Goal: Communication & Community: Answer question/provide support

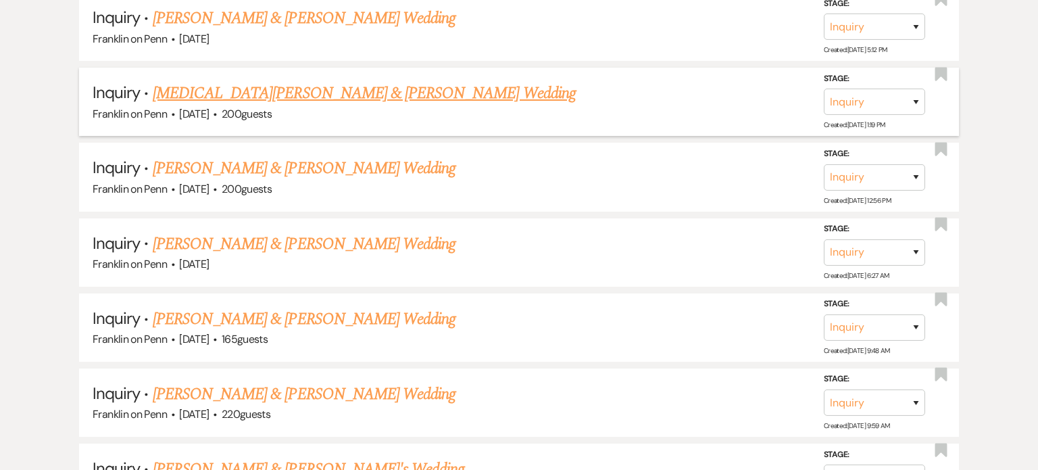
scroll to position [7311, 0]
click at [318, 457] on link "[PERSON_NAME] & [PERSON_NAME]'s Wedding" at bounding box center [309, 469] width 312 height 24
click at [342, 382] on link "Nolan Hindman & Ellena Cameron's Wedding" at bounding box center [304, 394] width 303 height 24
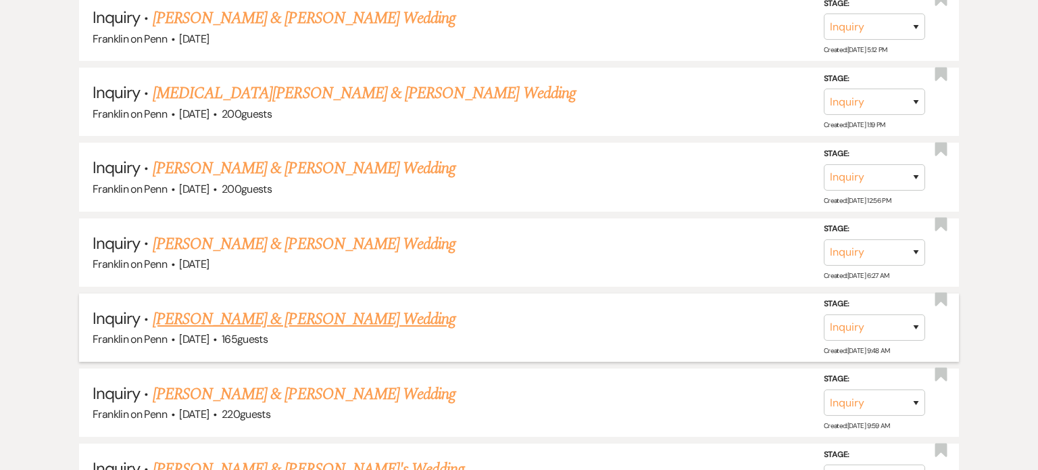
click at [344, 307] on link "Carmen Cavanagh & Elizabeth Barber's Wedding" at bounding box center [304, 319] width 303 height 24
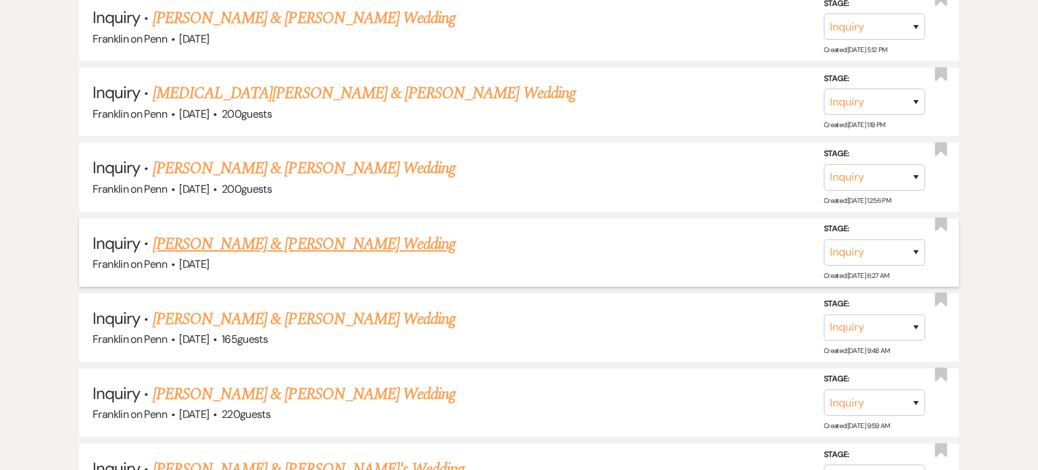
click at [348, 232] on link "Dan Pudlowski & Danielle Campbell's Wedding" at bounding box center [304, 244] width 303 height 24
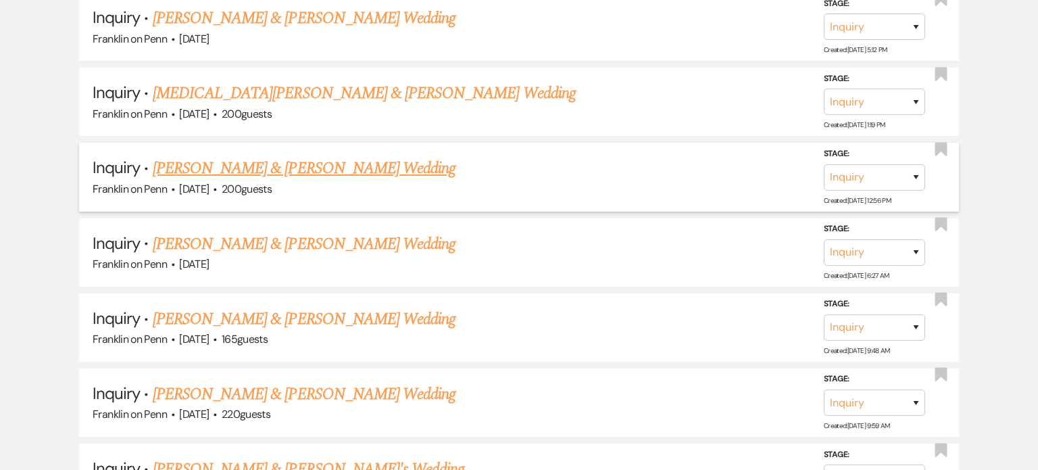
click at [352, 156] on link "Jacob Motiuk & Elisabeth Keim's Wedding" at bounding box center [304, 168] width 303 height 24
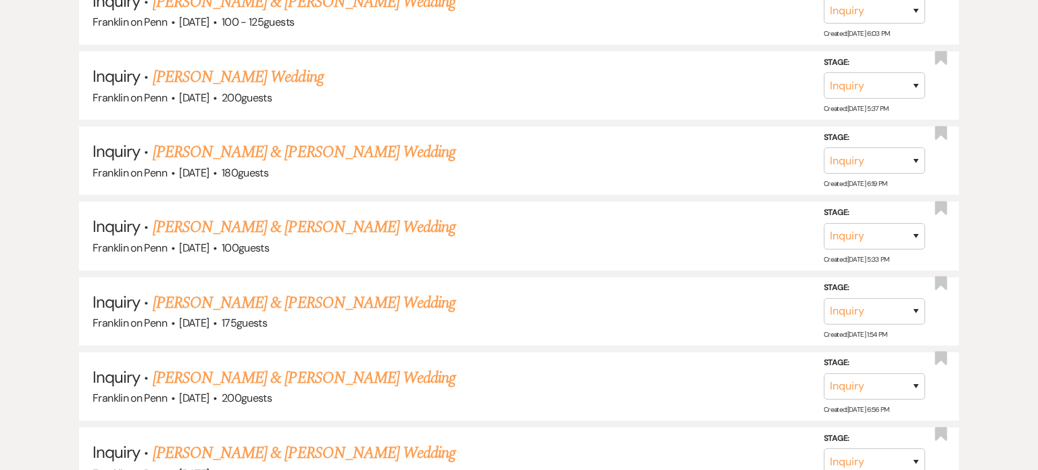
scroll to position [6875, 0]
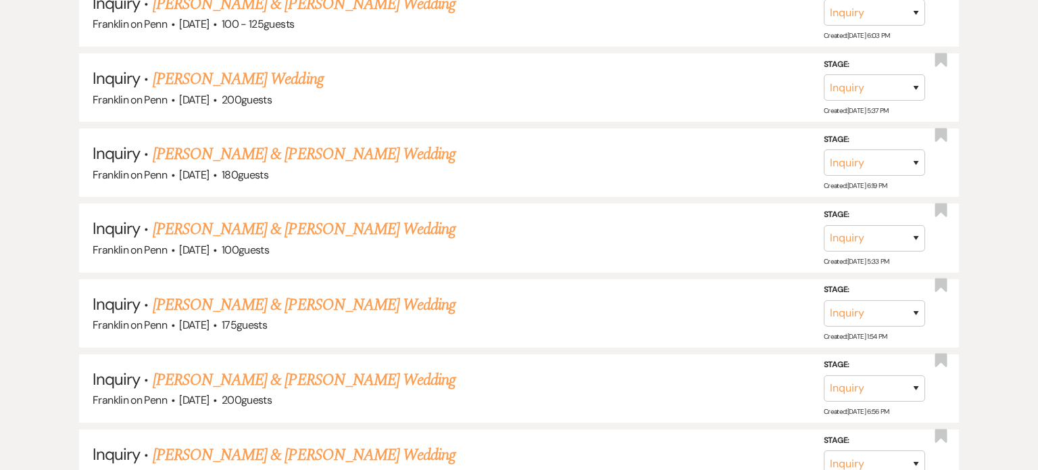
click at [332, 443] on link "Troy Paronish & Elisabeth Payne's Wedding" at bounding box center [304, 455] width 303 height 24
click at [325, 368] on link "Ethan Marker & Jada Jackson's Wedding" at bounding box center [304, 380] width 303 height 24
click at [317, 293] on link "Coleman Danna & Elizabeth Stanek's Wedding" at bounding box center [304, 305] width 303 height 24
click at [307, 217] on link "Travis Hartig & Makenna Diehl's Wedding" at bounding box center [304, 229] width 303 height 24
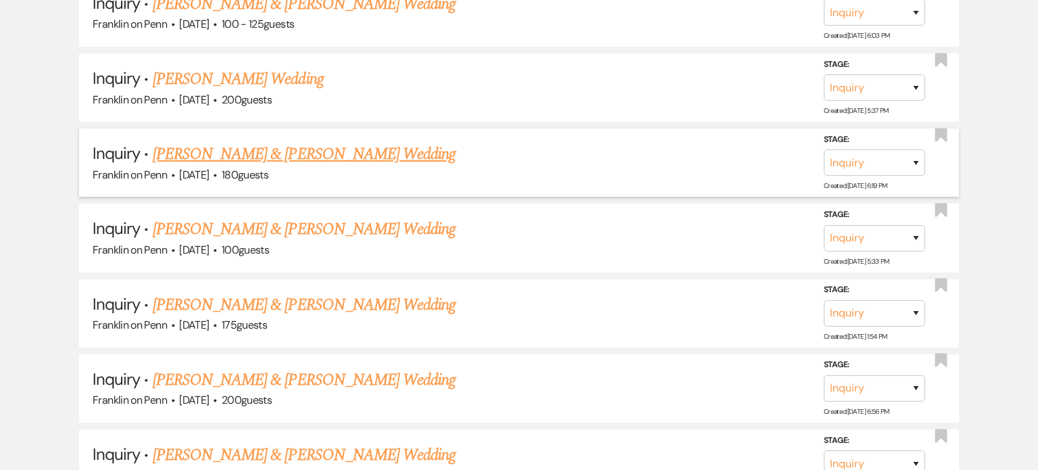
click at [314, 142] on link "Vince Vibostok & Allison Kelley's Wedding" at bounding box center [304, 154] width 303 height 24
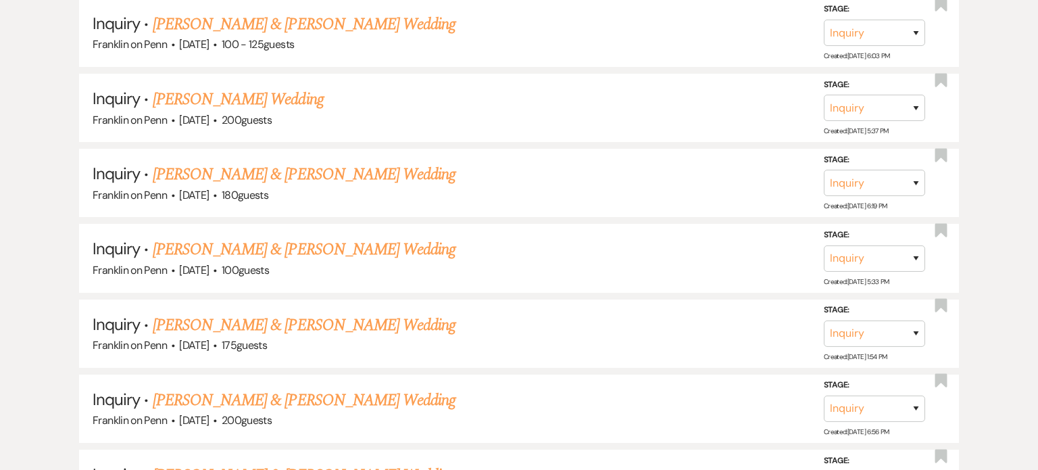
scroll to position [6853, 0]
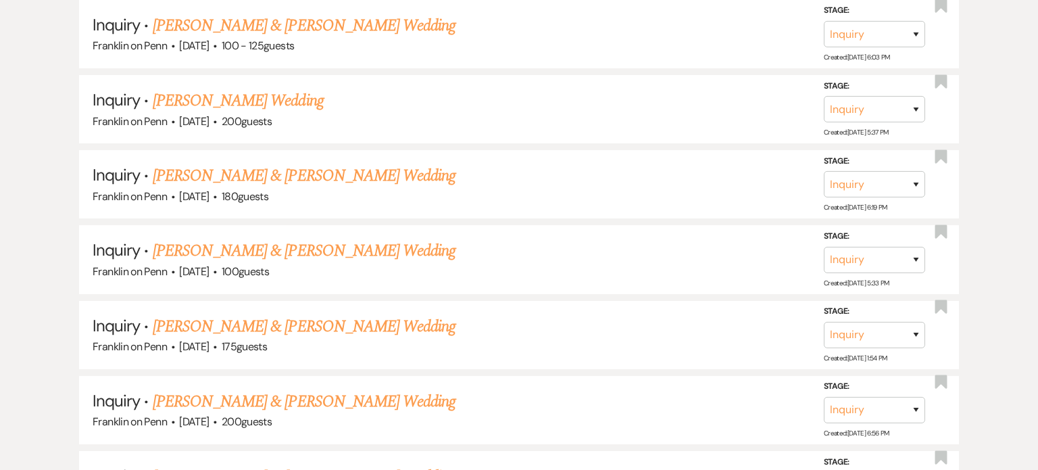
click at [322, 464] on link "Troy Paronish & Elisabeth Payne's Wedding" at bounding box center [304, 476] width 303 height 24
click at [326, 389] on link "Ethan Marker & Jada Jackson's Wedding" at bounding box center [304, 401] width 303 height 24
click at [332, 314] on link "Coleman Danna & Elizabeth Stanek's Wedding" at bounding box center [304, 326] width 303 height 24
click at [331, 239] on link "Travis Hartig & Makenna Diehl's Wedding" at bounding box center [304, 251] width 303 height 24
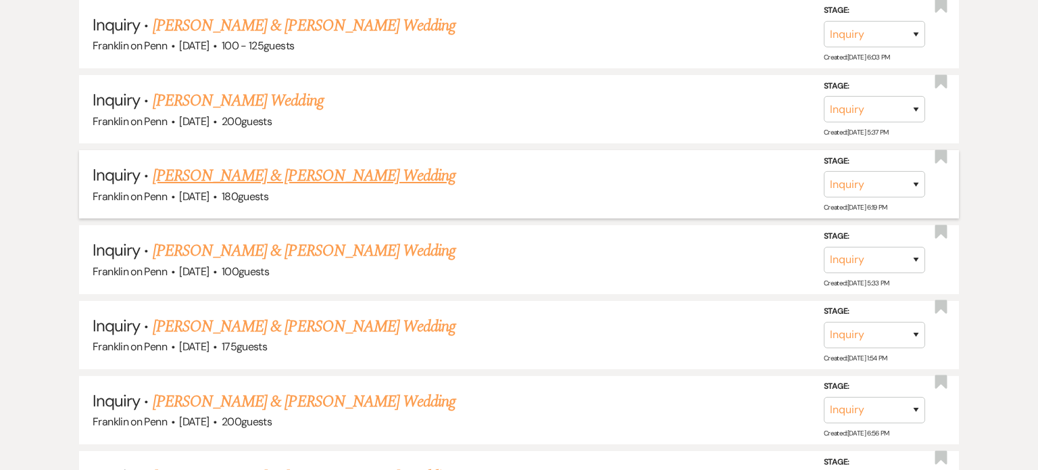
click at [332, 164] on link "[PERSON_NAME] & [PERSON_NAME] Wedding" at bounding box center [304, 176] width 303 height 24
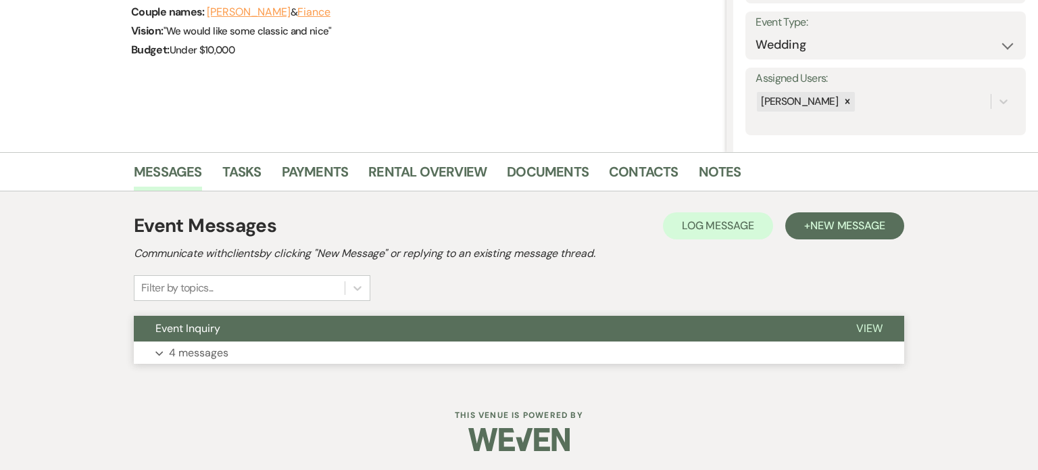
scroll to position [188, 0]
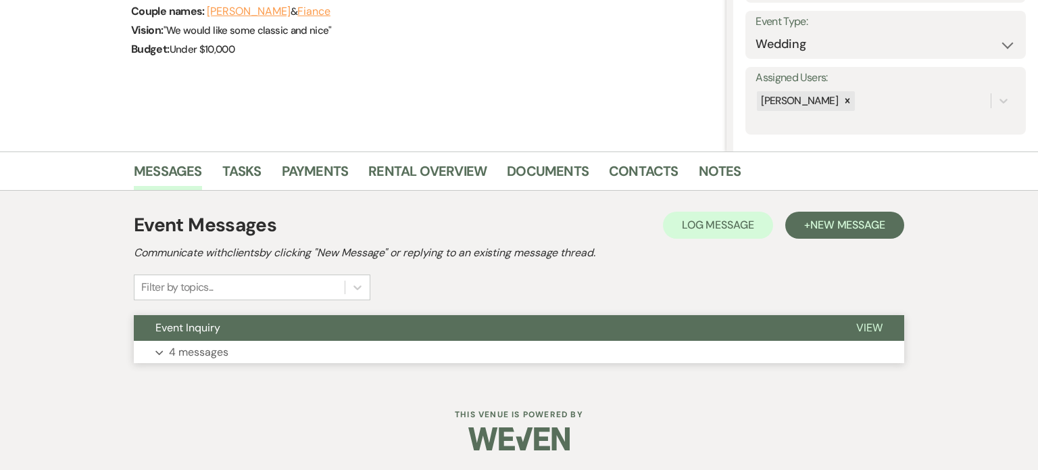
click at [412, 344] on button "Expand 4 messages" at bounding box center [519, 352] width 770 height 23
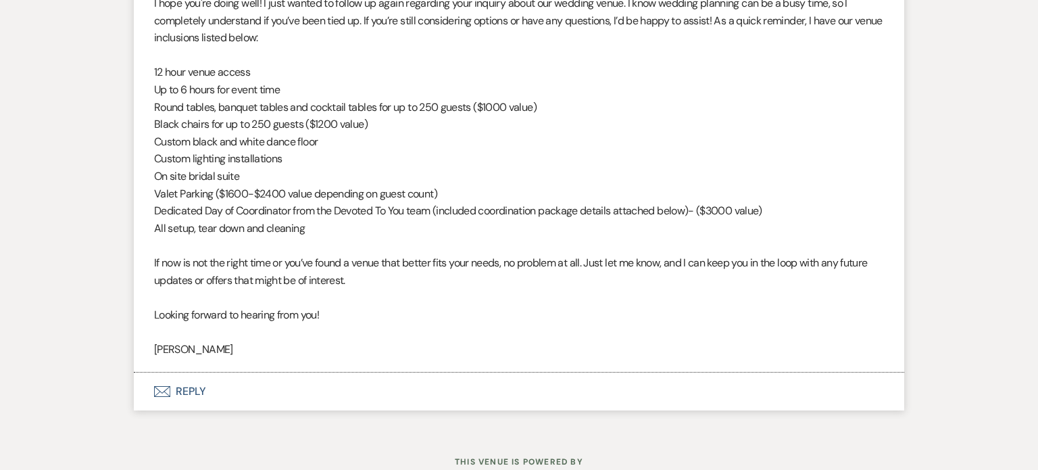
scroll to position [2749, 0]
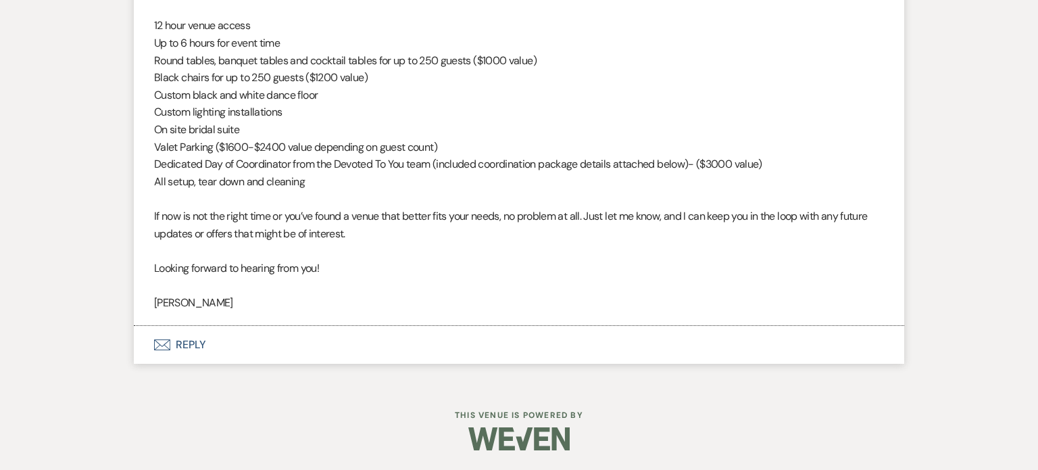
click at [272, 349] on button "Envelope Reply" at bounding box center [519, 345] width 770 height 38
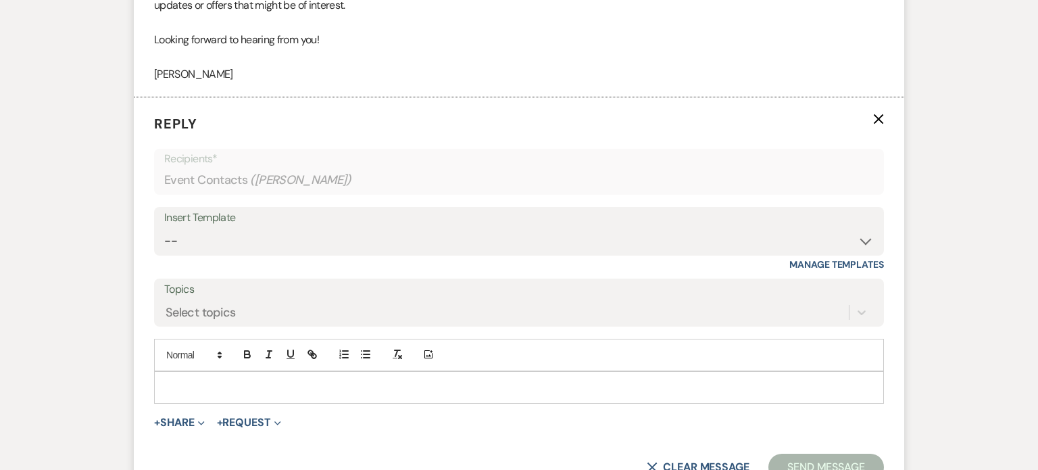
scroll to position [2978, 0]
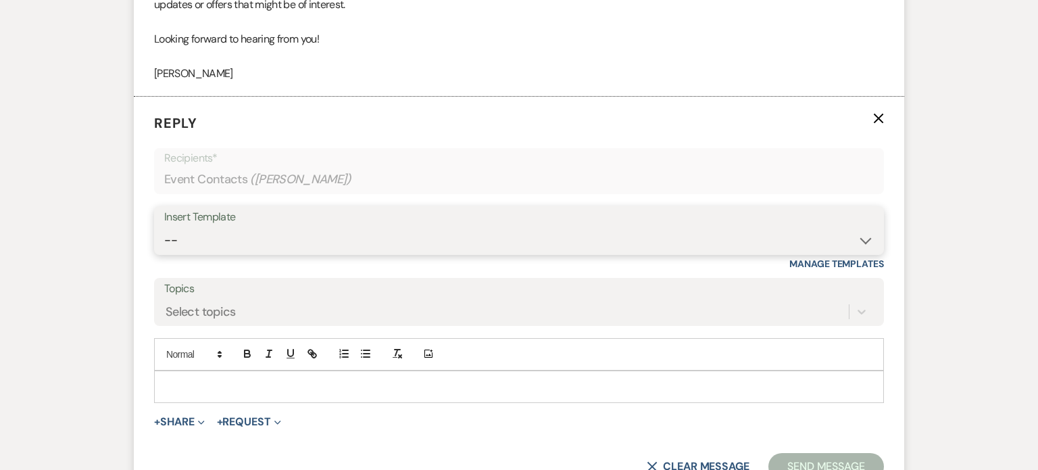
click at [342, 232] on select "-- Weven Planning Portal Introduction (Booked Events) Initial Inquiry Response …" at bounding box center [518, 240] width 709 height 26
select select "4480"
click at [164, 227] on select "-- Weven Planning Portal Introduction (Booked Events) Initial Inquiry Response …" at bounding box center [518, 240] width 709 height 26
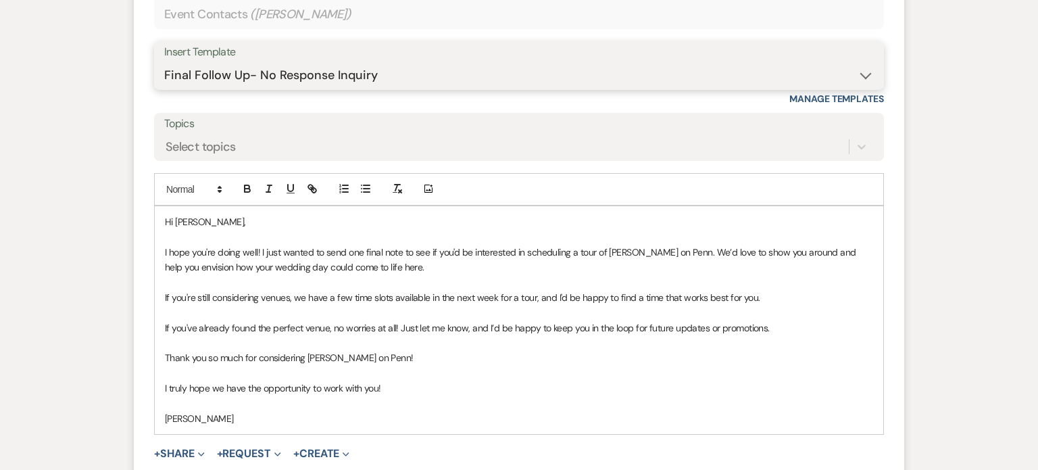
scroll to position [3324, 0]
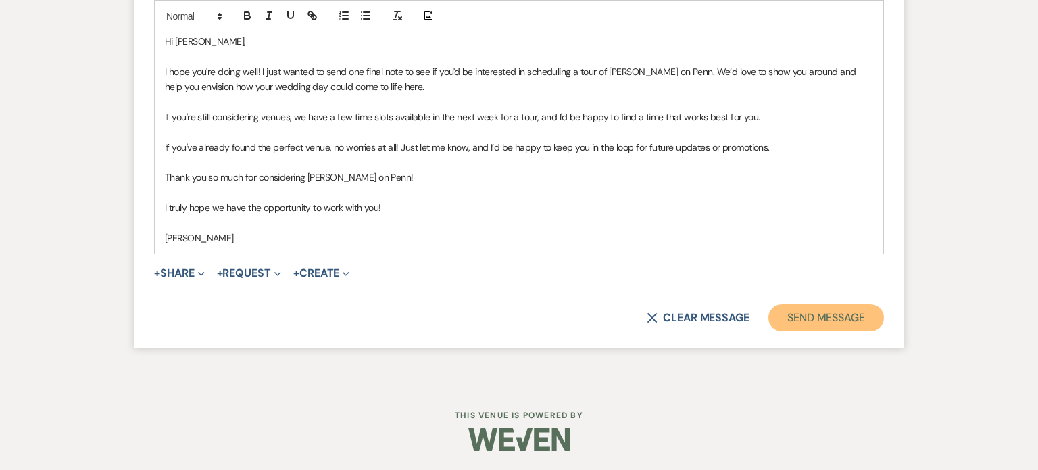
click at [824, 330] on button "Send Message" at bounding box center [826, 317] width 116 height 27
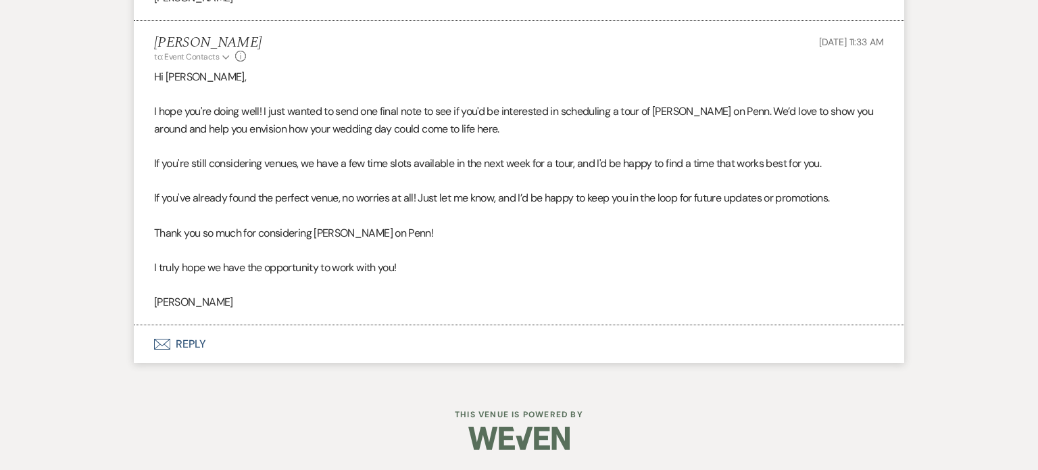
scroll to position [3053, 0]
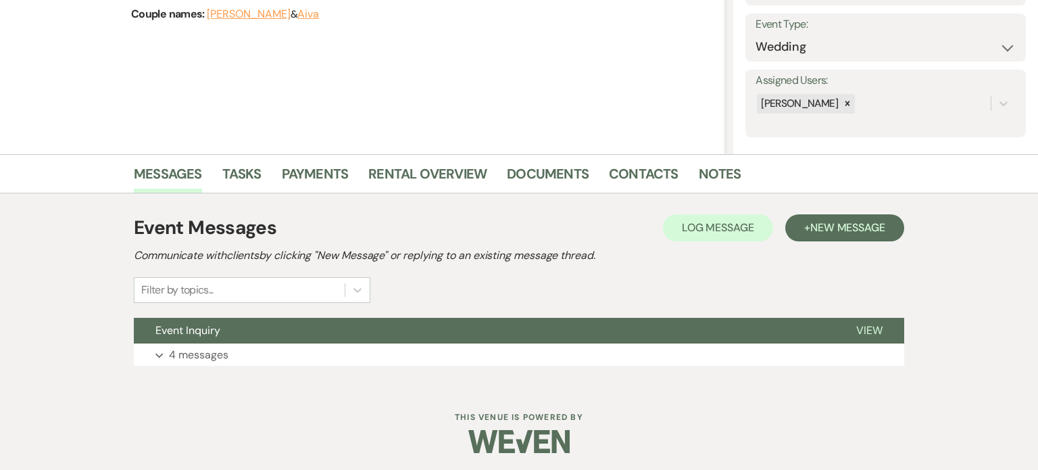
scroll to position [188, 0]
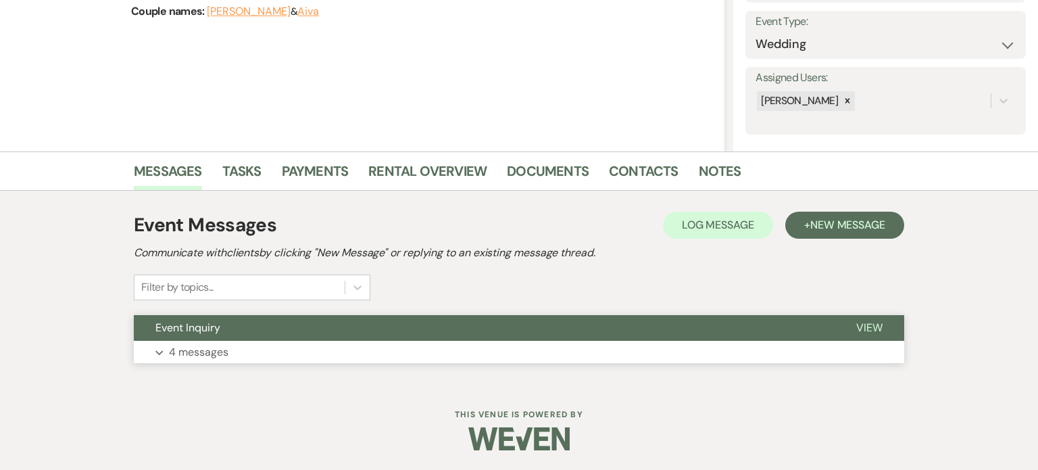
click at [281, 328] on button "Event Inquiry" at bounding box center [484, 328] width 701 height 26
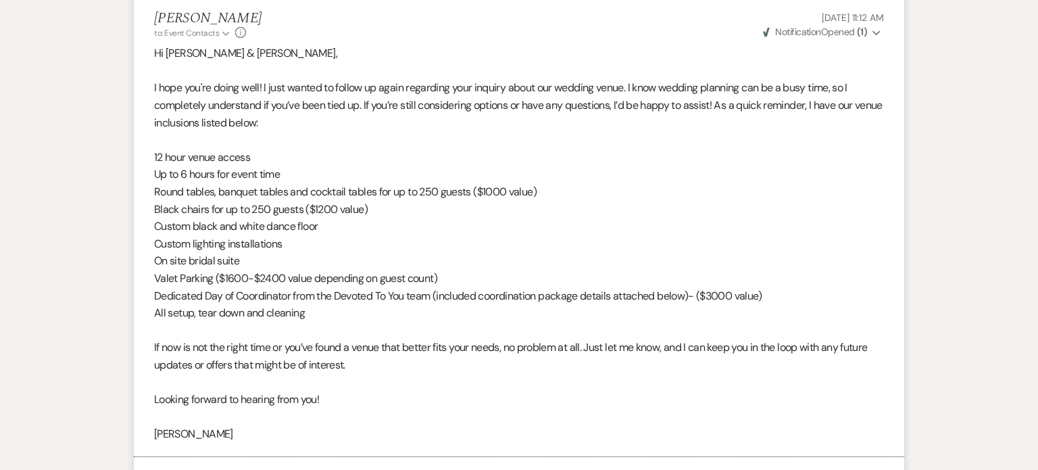
scroll to position [2690, 0]
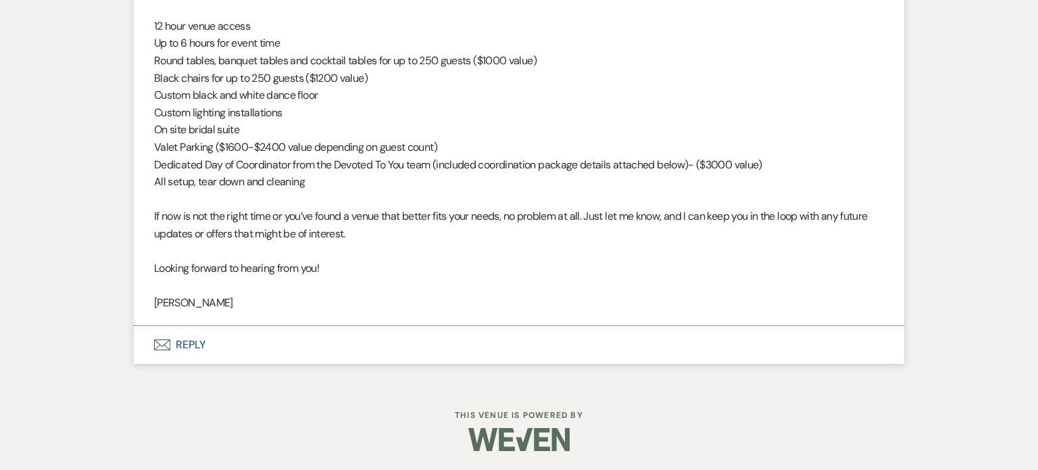
click at [193, 336] on button "Envelope Reply" at bounding box center [519, 345] width 770 height 38
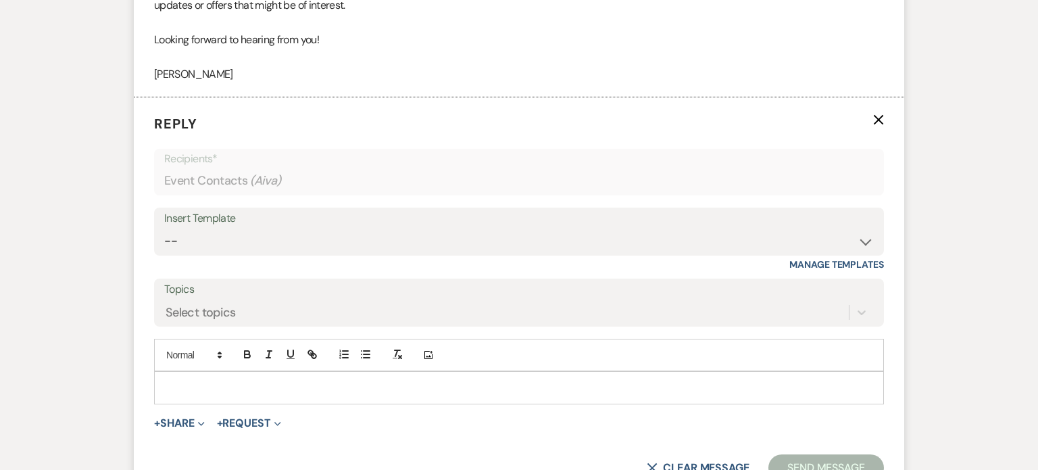
scroll to position [2919, 0]
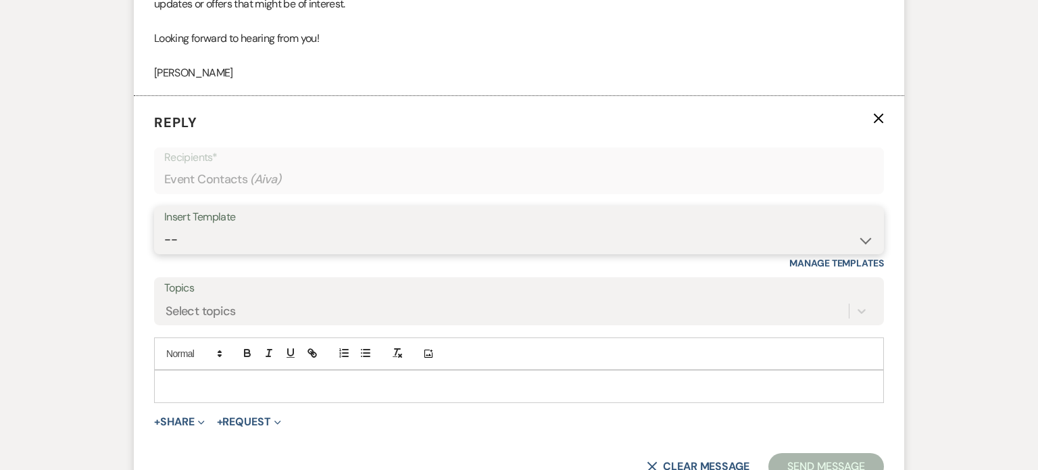
click at [254, 238] on select "-- Weven Planning Portal Introduction (Booked Events) Initial Inquiry Response …" at bounding box center [518, 239] width 709 height 26
select select "4480"
click at [164, 226] on select "-- Weven Planning Portal Introduction (Booked Events) Initial Inquiry Response …" at bounding box center [518, 239] width 709 height 26
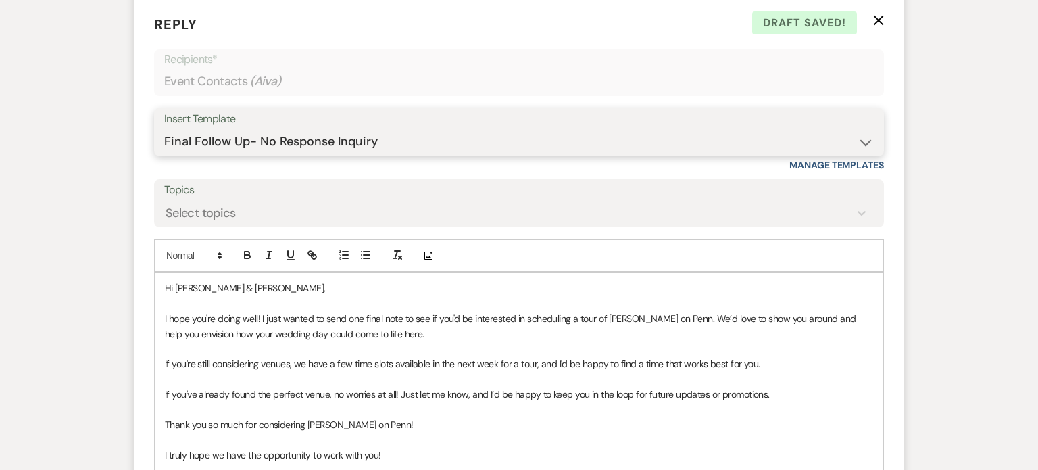
scroll to position [3012, 0]
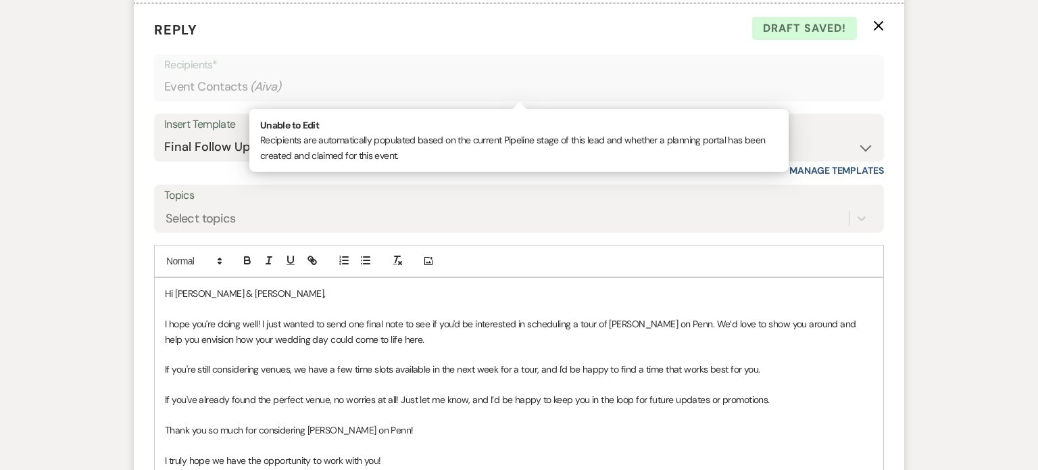
click at [480, 91] on div "Event Contacts ( Aiva )" at bounding box center [518, 87] width 709 height 26
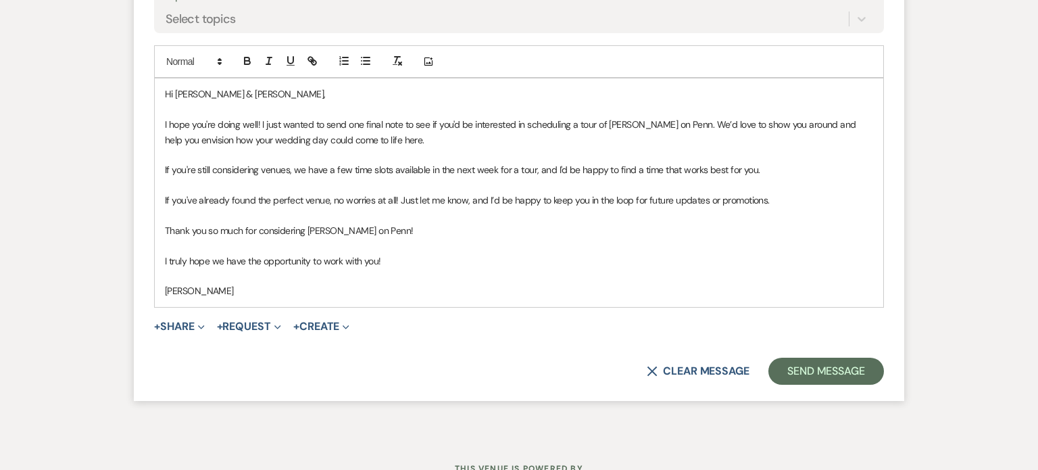
scroll to position [3217, 0]
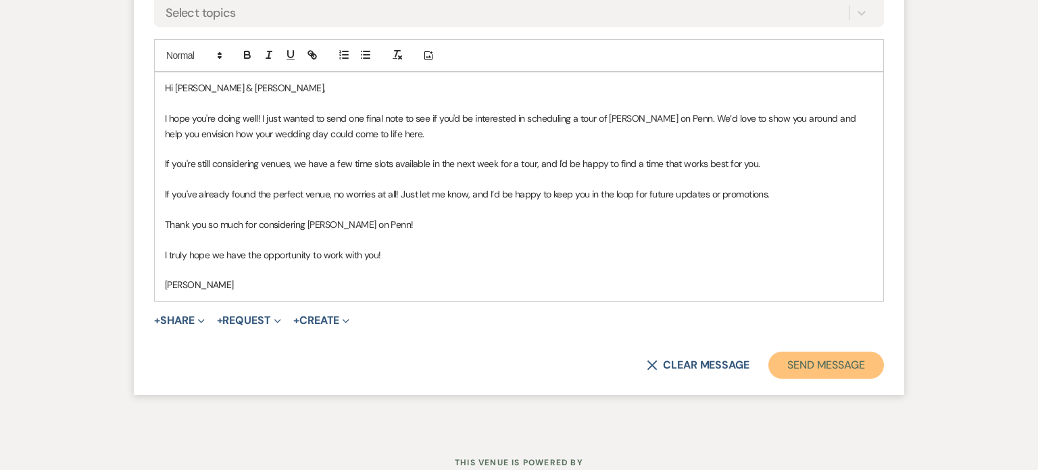
click at [863, 363] on button "Send Message" at bounding box center [826, 364] width 116 height 27
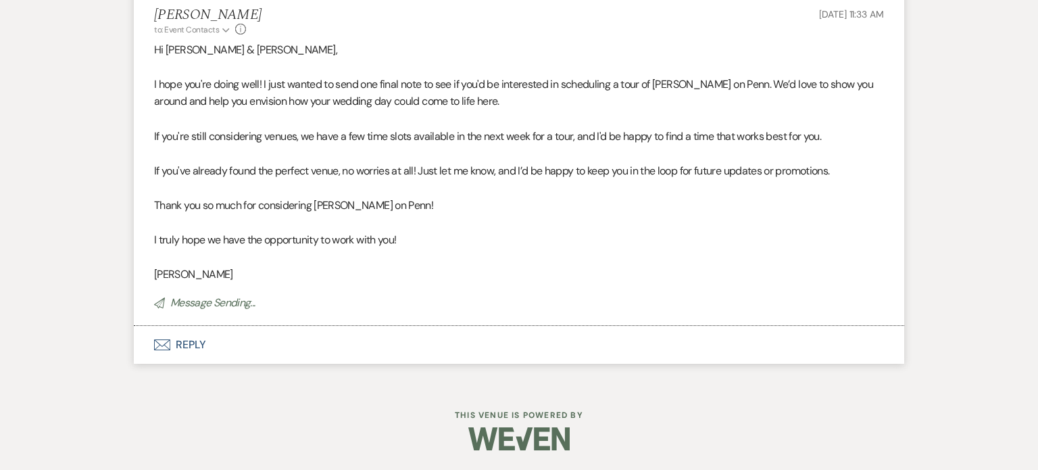
scroll to position [2994, 0]
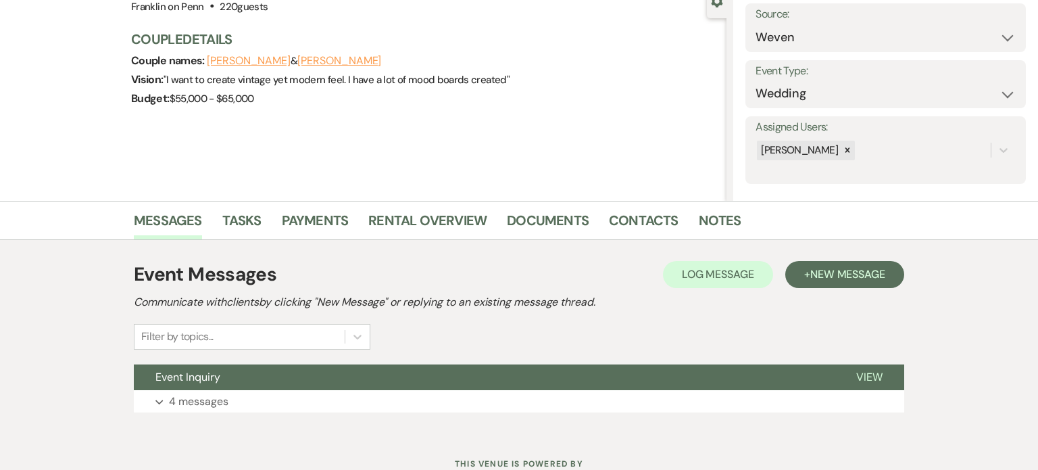
scroll to position [188, 0]
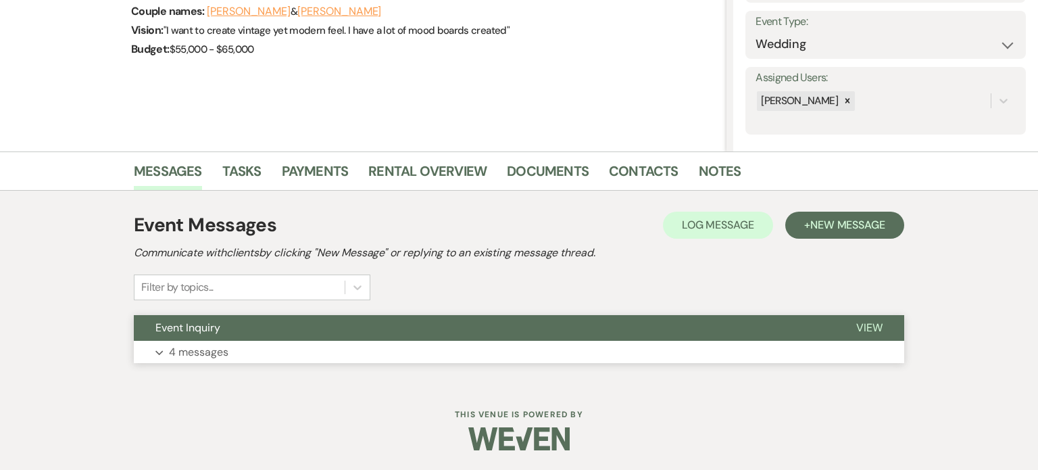
click at [375, 347] on button "Expand 4 messages" at bounding box center [519, 352] width 770 height 23
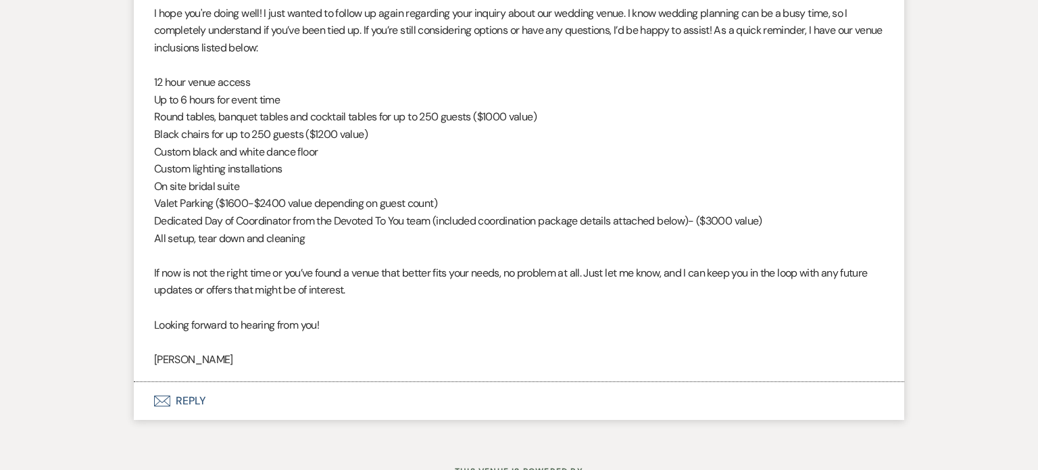
scroll to position [2673, 0]
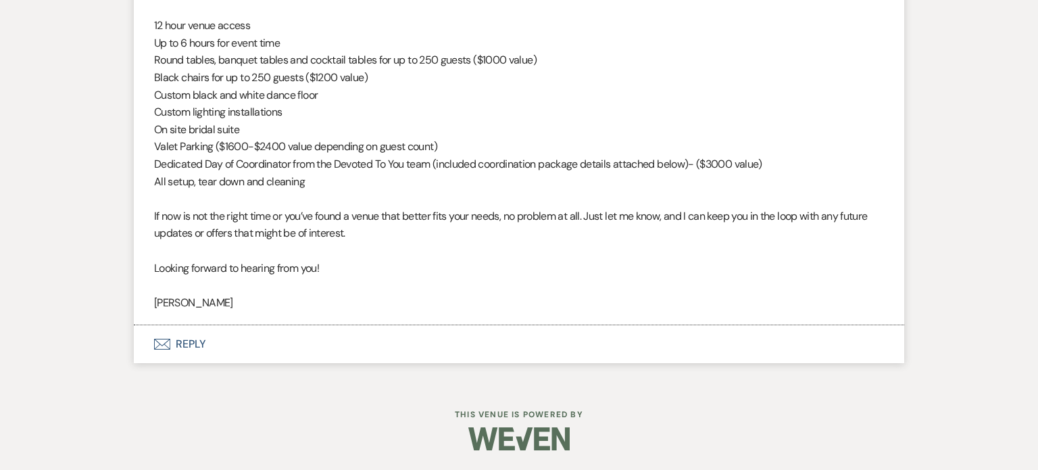
click at [197, 350] on button "Envelope Reply" at bounding box center [519, 344] width 770 height 38
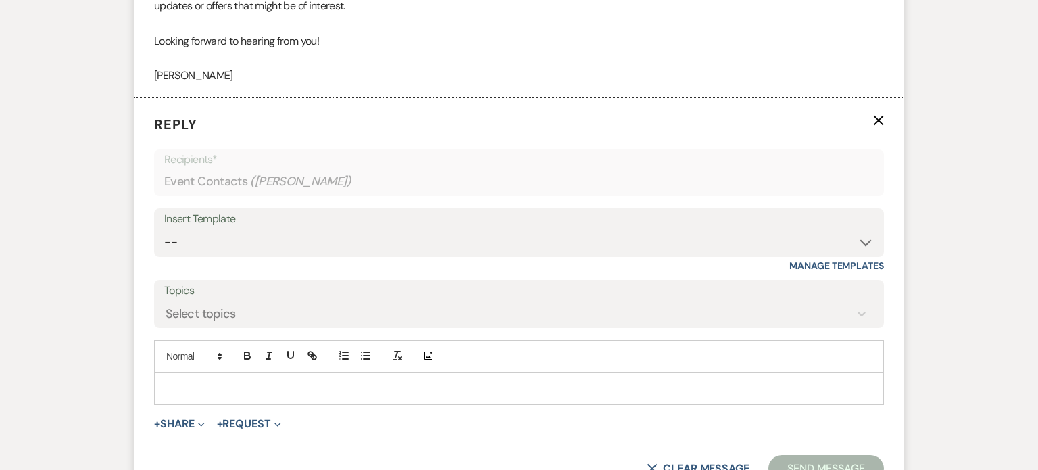
scroll to position [2903, 0]
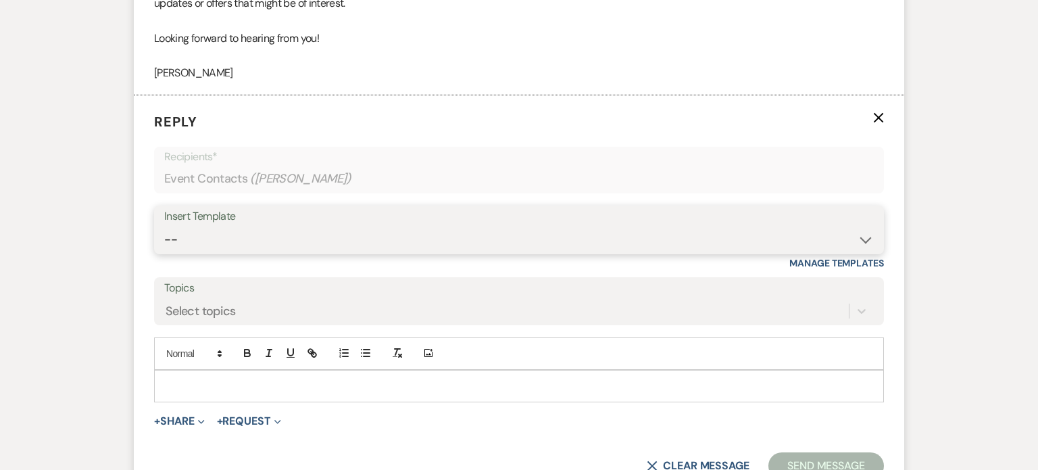
click at [315, 237] on select "-- Weven Planning Portal Introduction (Booked Events) Initial Inquiry Response …" at bounding box center [518, 239] width 709 height 26
select select "4480"
click at [164, 226] on select "-- Weven Planning Portal Introduction (Booked Events) Initial Inquiry Response …" at bounding box center [518, 239] width 709 height 26
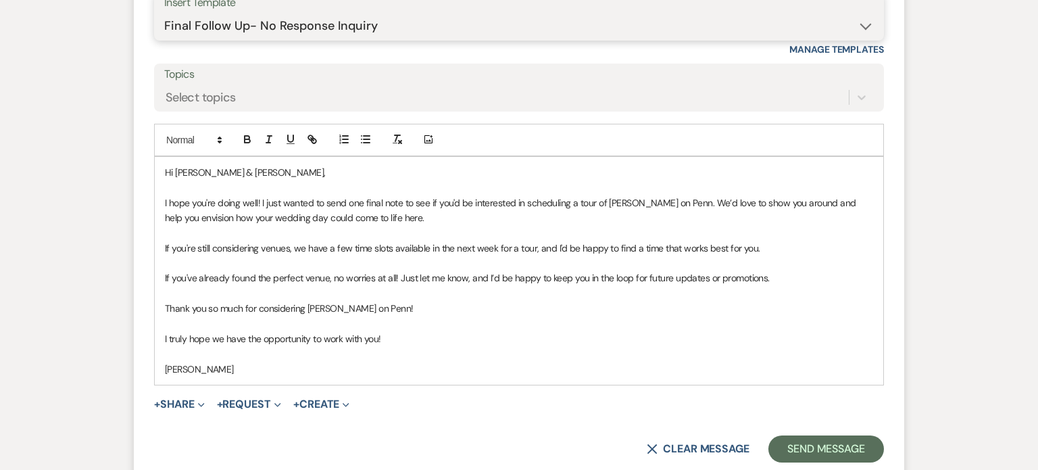
scroll to position [3247, 0]
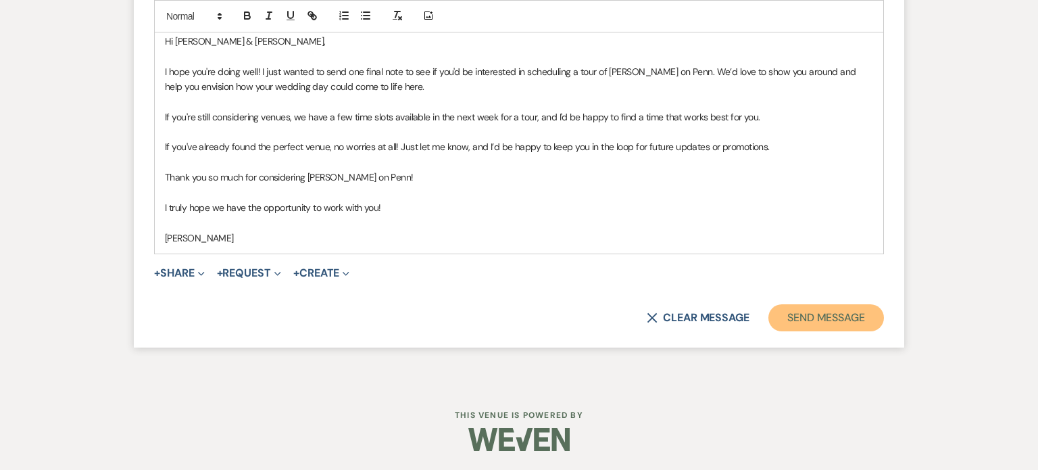
click at [841, 314] on button "Send Message" at bounding box center [826, 317] width 116 height 27
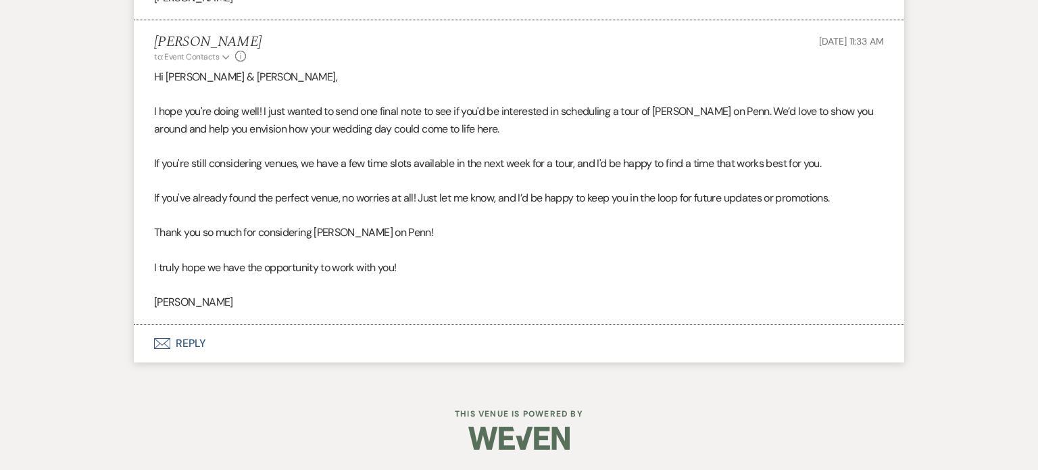
scroll to position [2977, 0]
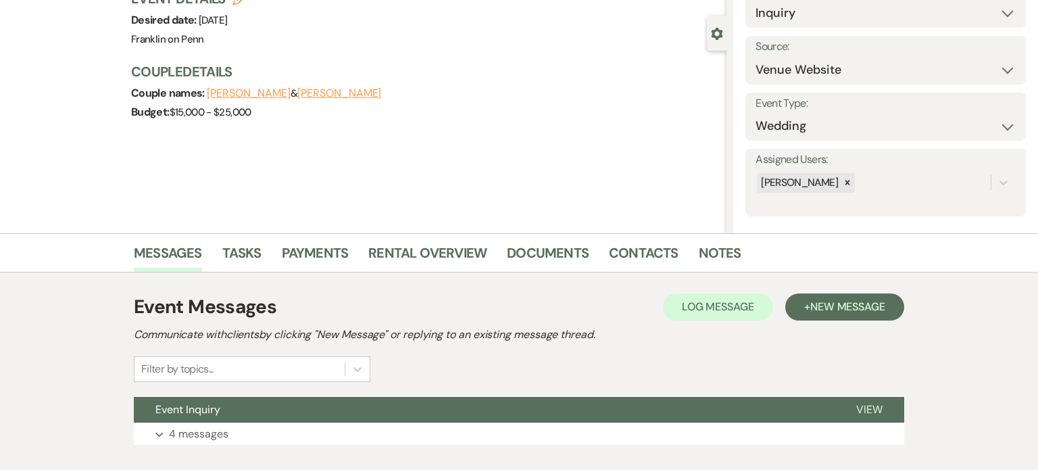
scroll to position [188, 0]
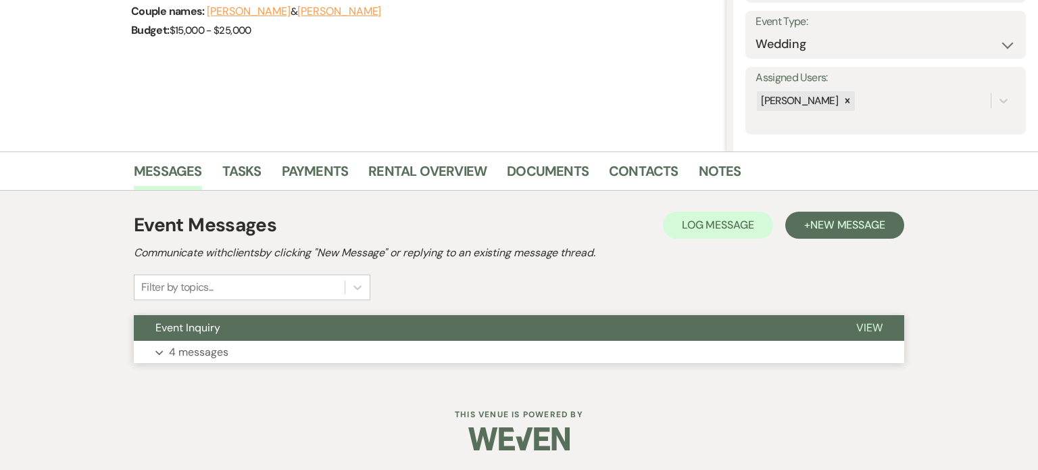
click at [549, 322] on button "Event Inquiry" at bounding box center [484, 328] width 701 height 26
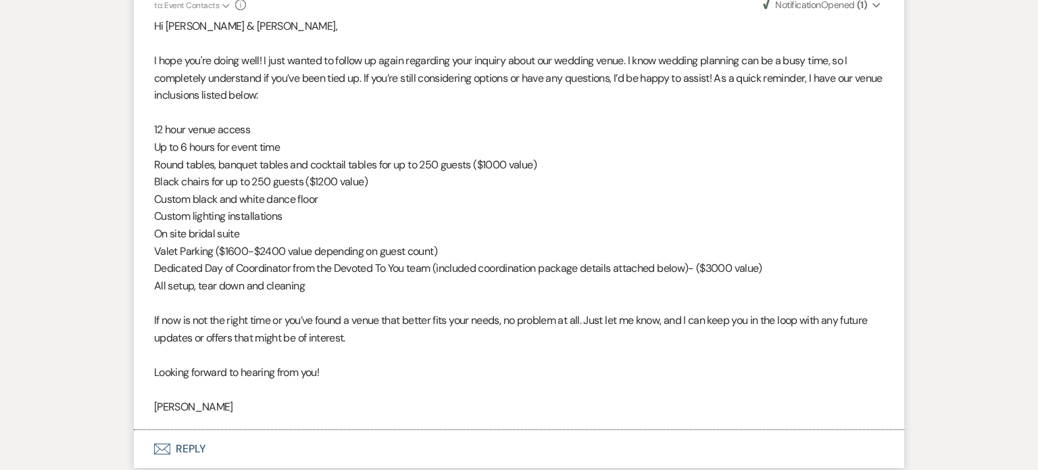
scroll to position [2534, 0]
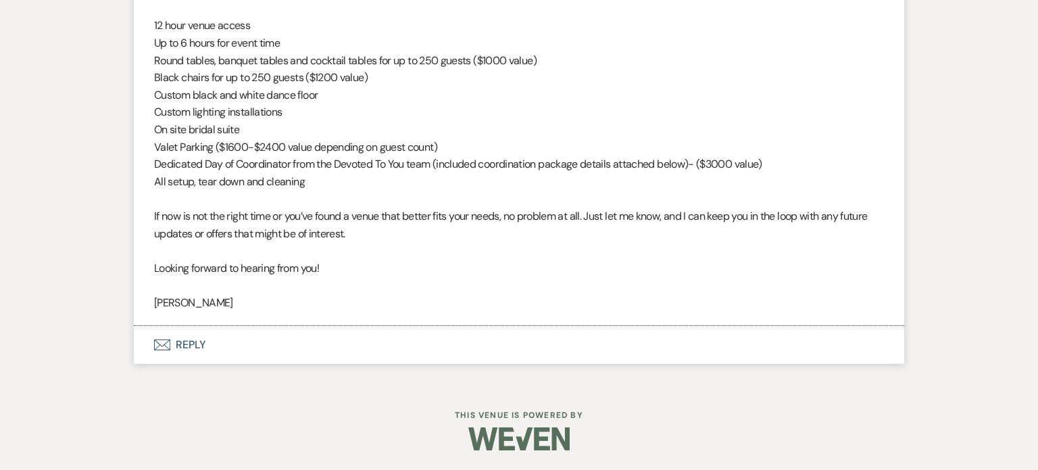
click at [343, 345] on button "Envelope Reply" at bounding box center [519, 345] width 770 height 38
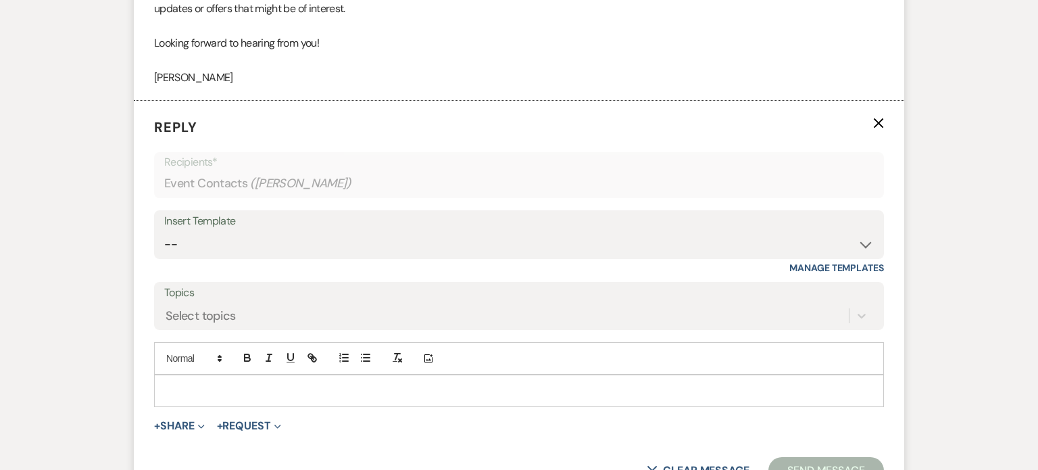
scroll to position [2764, 0]
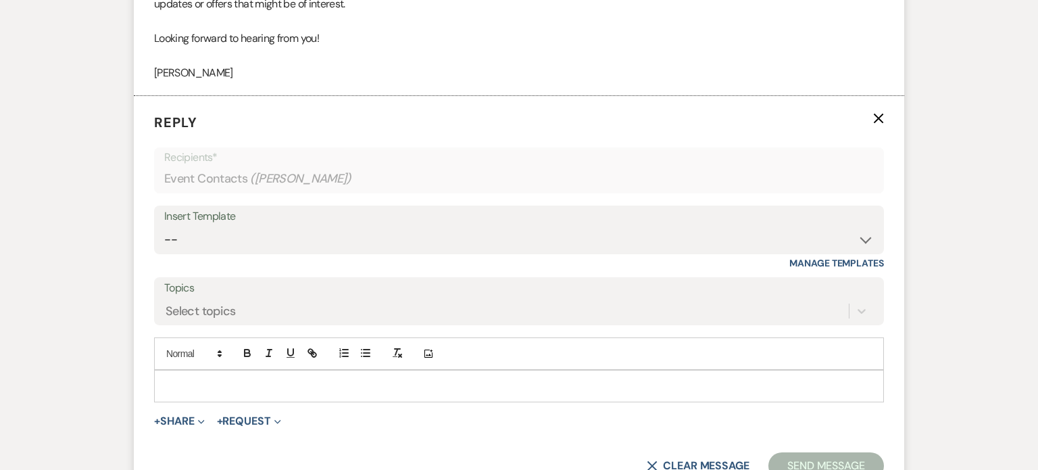
click at [574, 211] on div "Insert Template" at bounding box center [518, 217] width 709 height 20
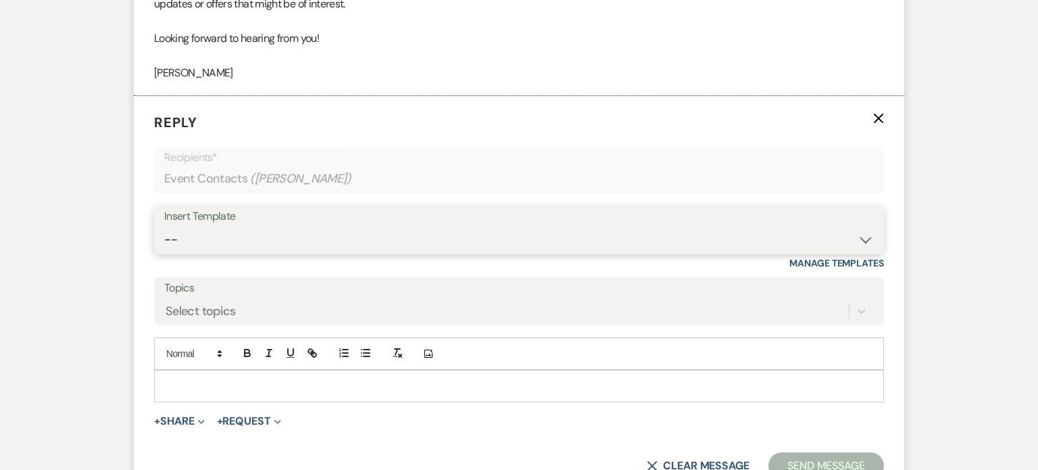
click at [557, 236] on select "-- Weven Planning Portal Introduction (Booked Events) Initial Inquiry Response …" at bounding box center [518, 239] width 709 height 26
select select "4480"
click at [164, 226] on select "-- Weven Planning Portal Introduction (Booked Events) Initial Inquiry Response …" at bounding box center [518, 239] width 709 height 26
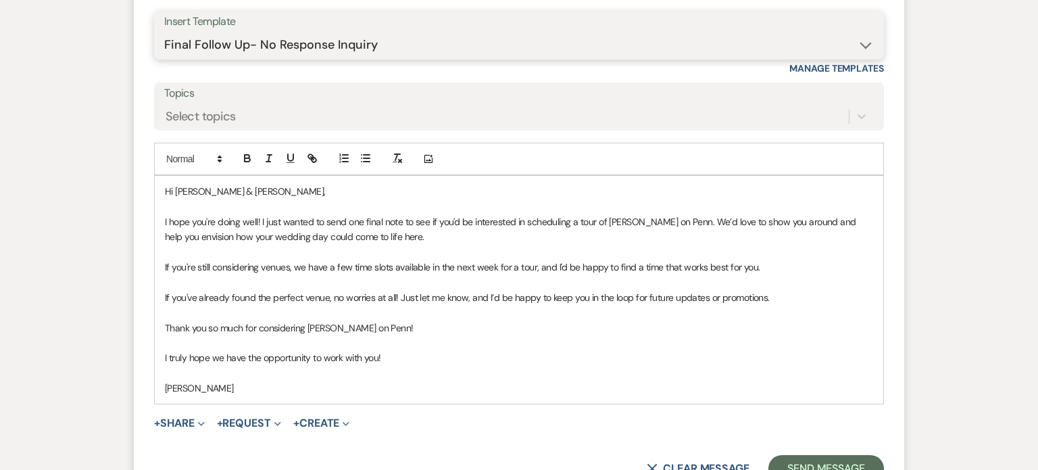
scroll to position [2957, 0]
click at [537, 66] on div "Insert Template -- Weven Planning Portal Introduction (Booked Events) Initial I…" at bounding box center [519, 45] width 730 height 64
click at [532, 51] on select "-- Weven Planning Portal Introduction (Booked Events) Initial Inquiry Response …" at bounding box center [518, 47] width 709 height 26
click at [164, 34] on select "-- Weven Planning Portal Introduction (Booked Events) Initial Inquiry Response …" at bounding box center [518, 47] width 709 height 26
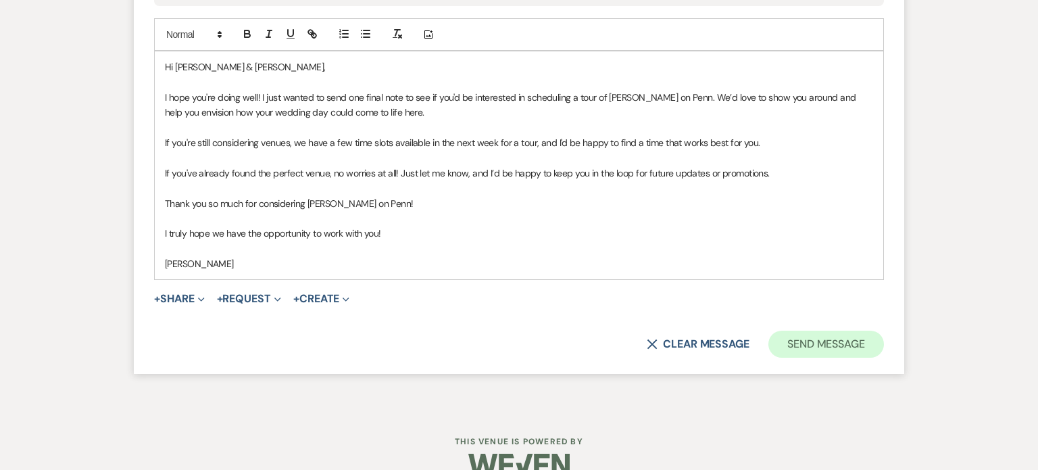
scroll to position [3109, 0]
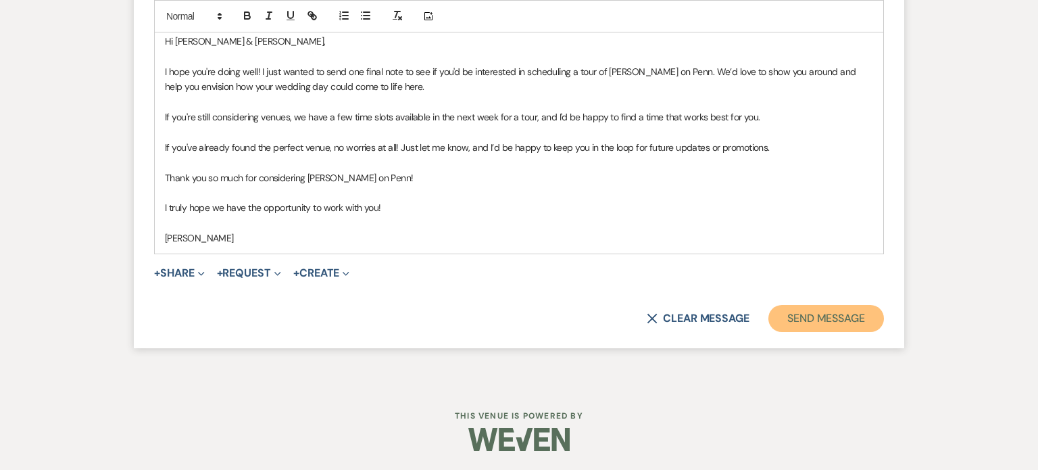
click at [853, 316] on button "Send Message" at bounding box center [826, 318] width 116 height 27
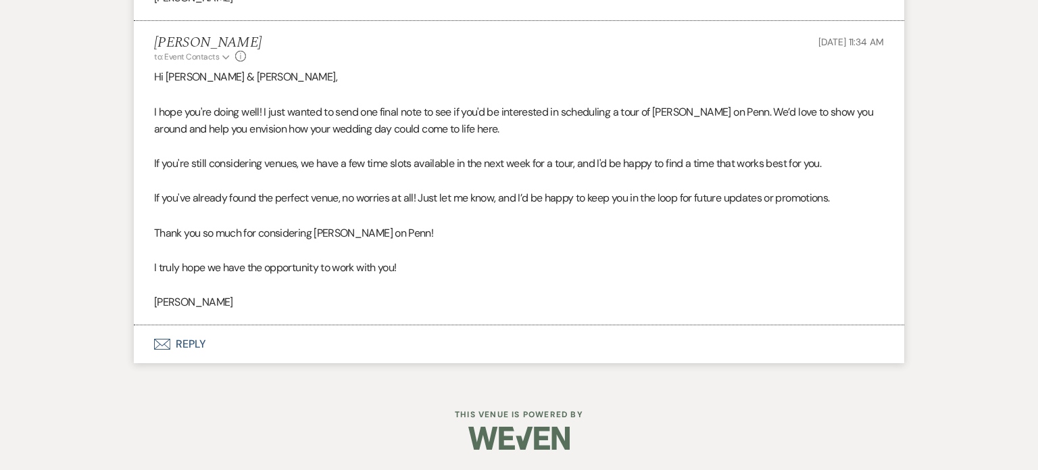
scroll to position [2838, 0]
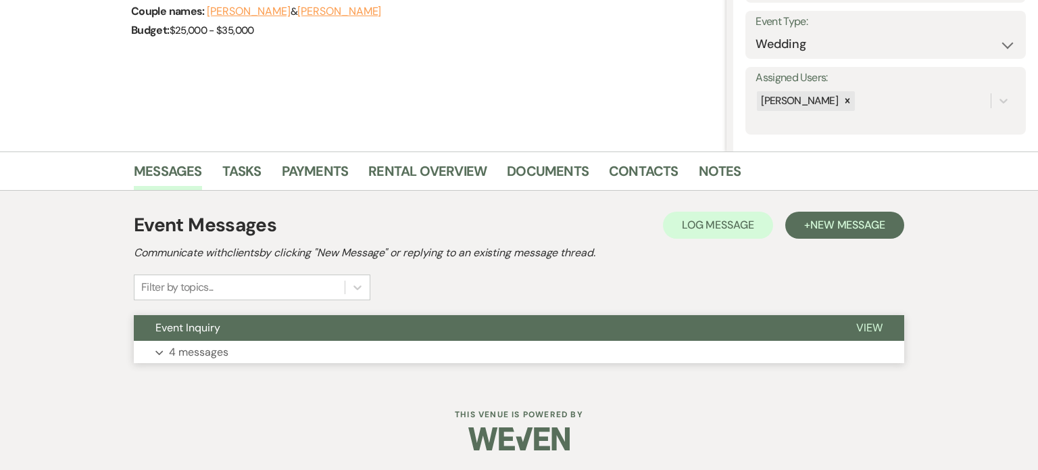
click at [398, 328] on button "Event Inquiry" at bounding box center [484, 328] width 701 height 26
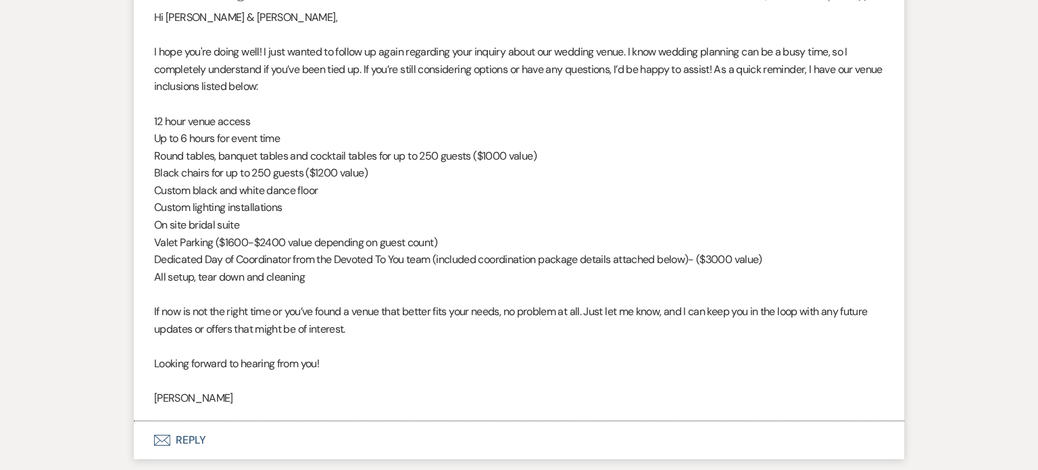
scroll to position [1992, 0]
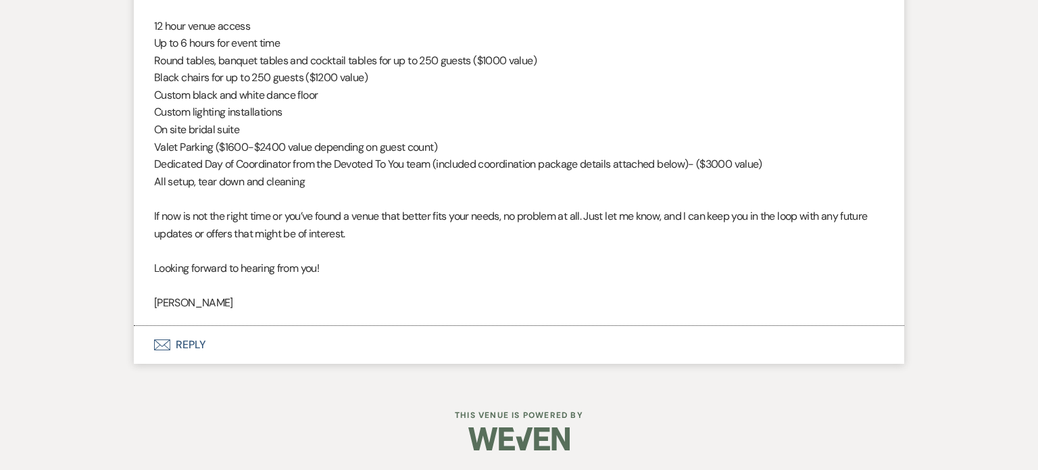
click at [155, 350] on button "Envelope Reply" at bounding box center [519, 345] width 770 height 38
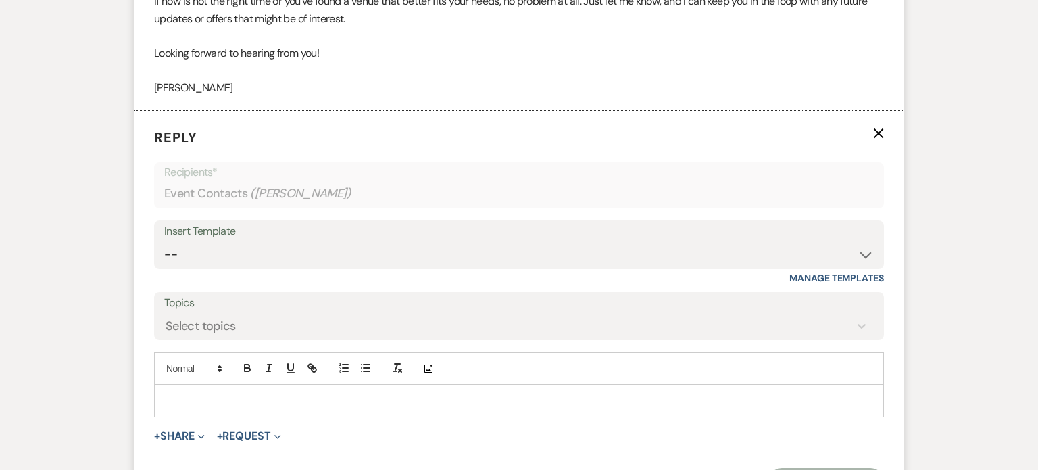
scroll to position [2222, 0]
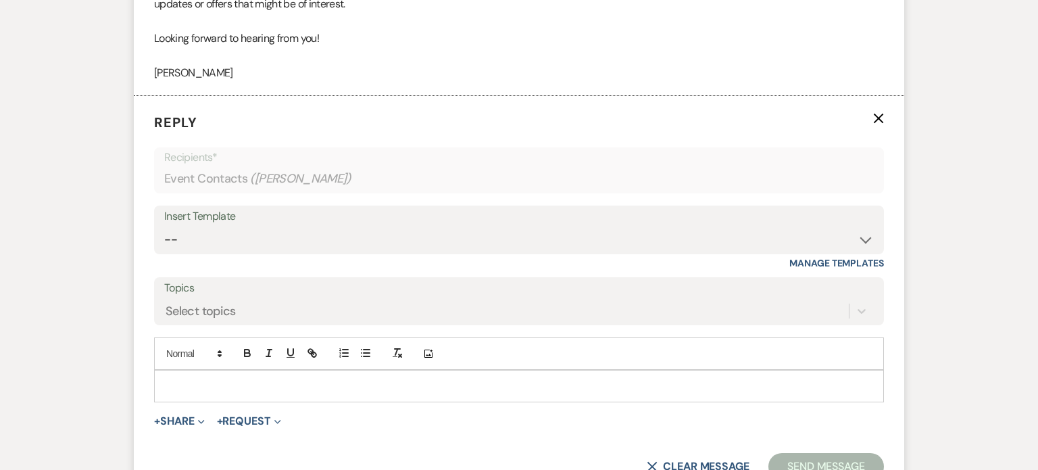
click at [457, 224] on div "Insert Template" at bounding box center [518, 217] width 709 height 20
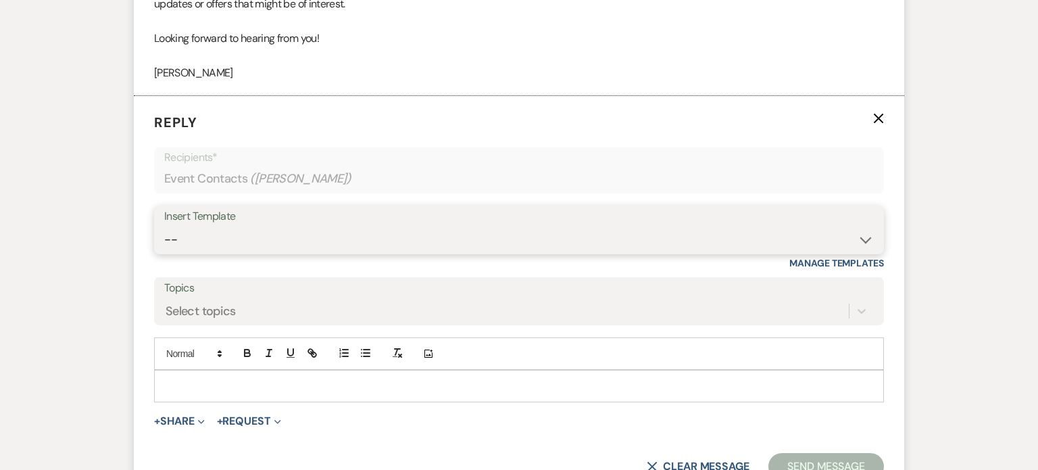
click at [459, 229] on select "-- Weven Planning Portal Introduction (Booked Events) Initial Inquiry Response …" at bounding box center [518, 239] width 709 height 26
select select "4480"
click at [164, 226] on select "-- Weven Planning Portal Introduction (Booked Events) Initial Inquiry Response …" at bounding box center [518, 239] width 709 height 26
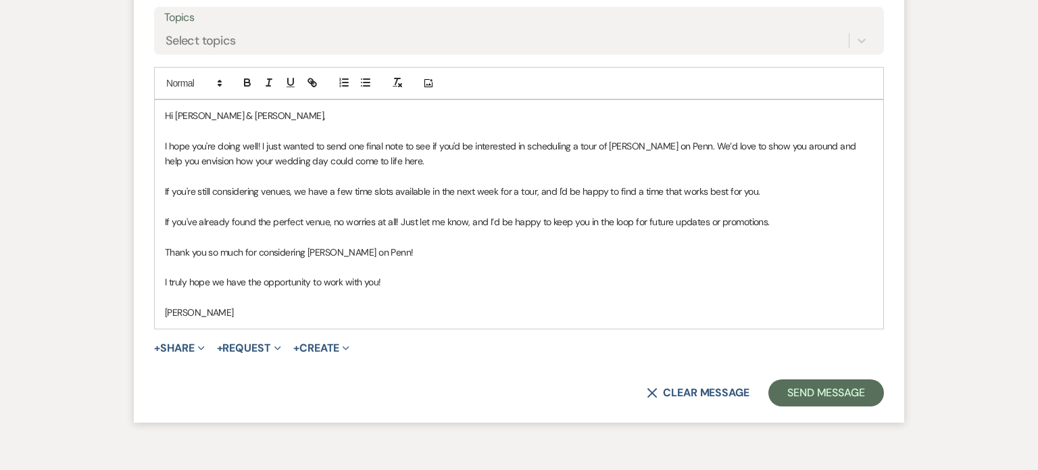
scroll to position [2566, 0]
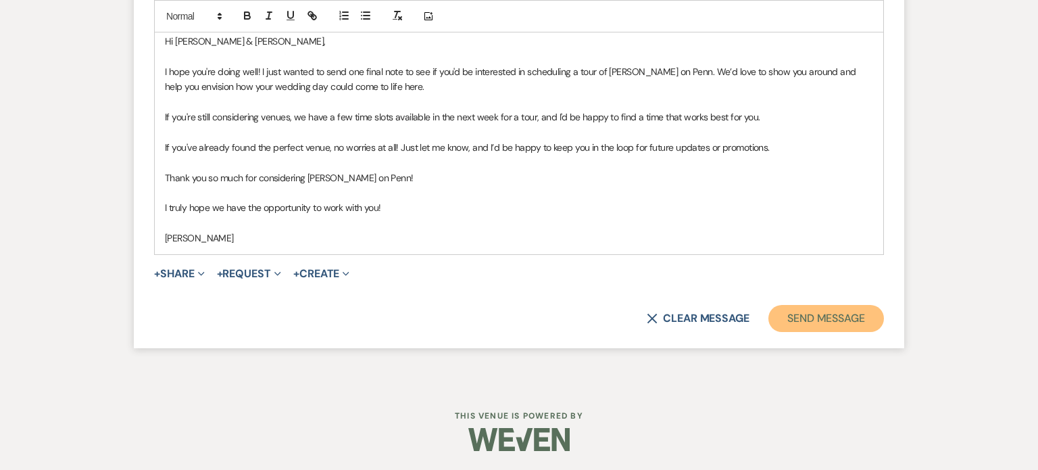
click at [868, 315] on button "Send Message" at bounding box center [826, 318] width 116 height 27
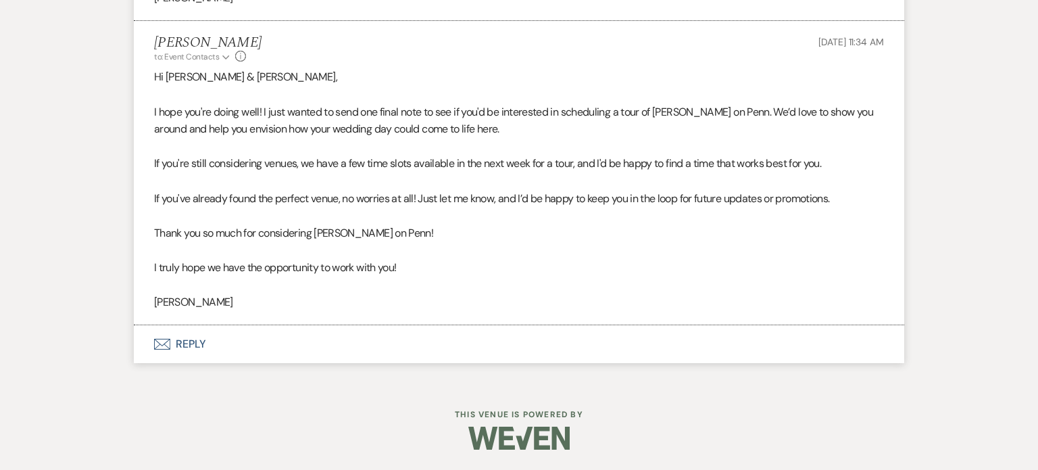
scroll to position [2296, 0]
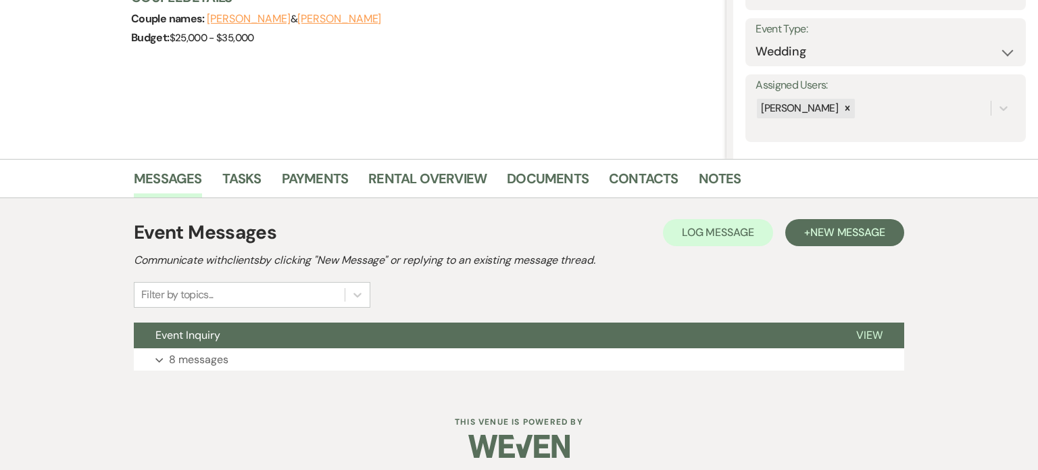
scroll to position [188, 0]
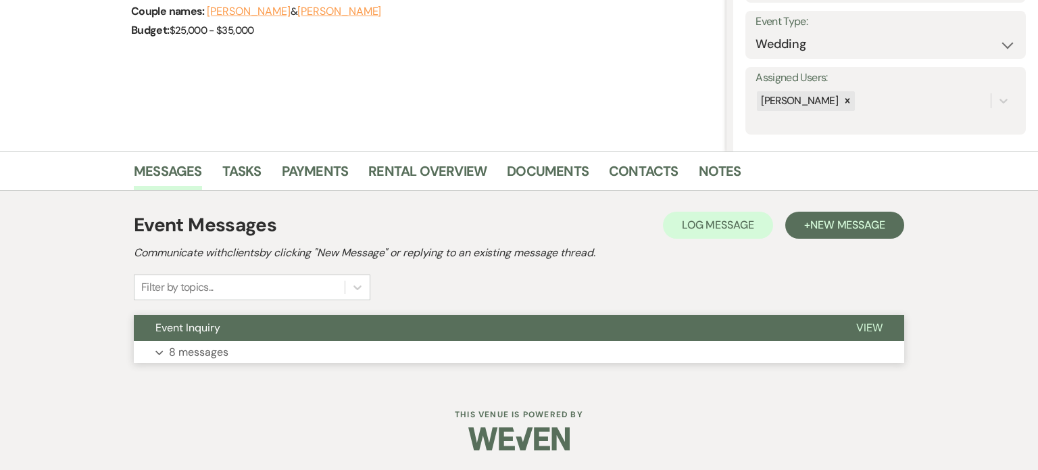
click at [318, 315] on button "Event Inquiry" at bounding box center [484, 328] width 701 height 26
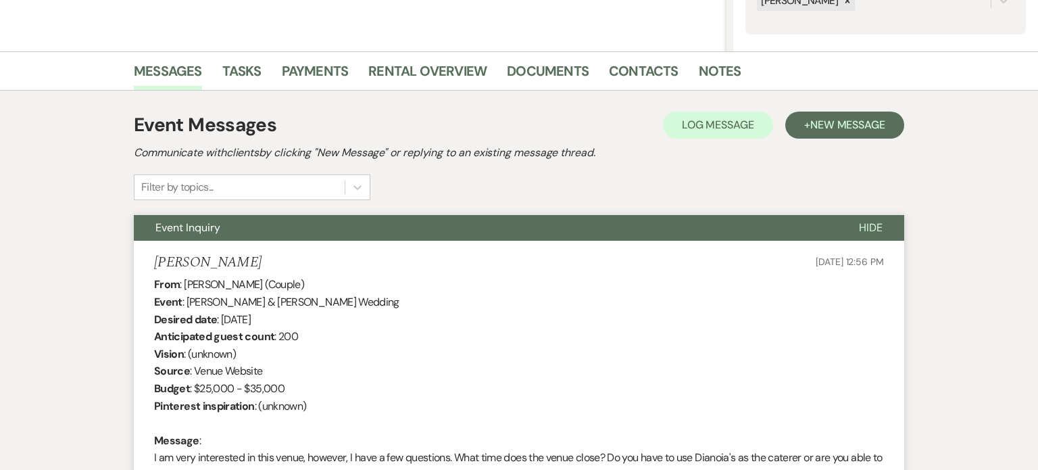
scroll to position [0, 0]
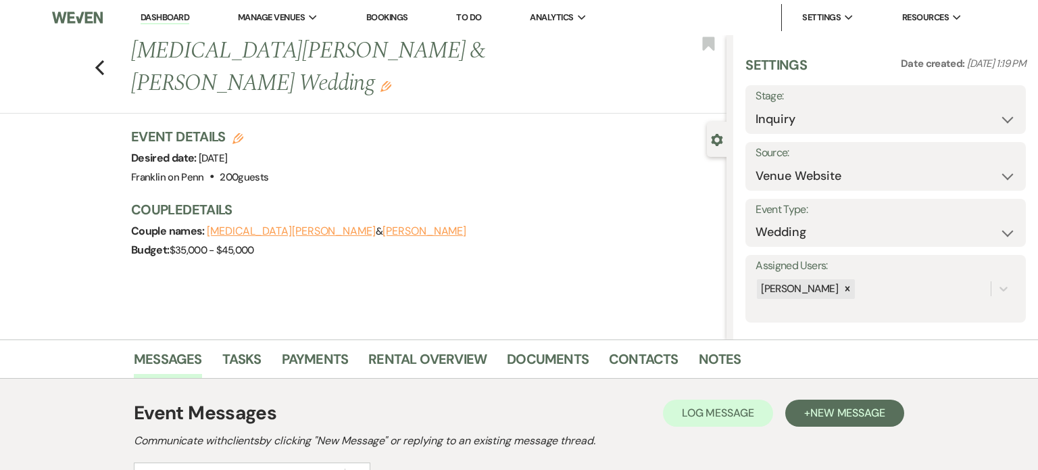
drag, startPoint x: 465, startPoint y: 55, endPoint x: 522, endPoint y: 78, distance: 61.0
click at [520, 78] on div "Previous [MEDICAL_DATA][PERSON_NAME] & [PERSON_NAME] Wedding Edit Bookmark" at bounding box center [359, 74] width 733 height 78
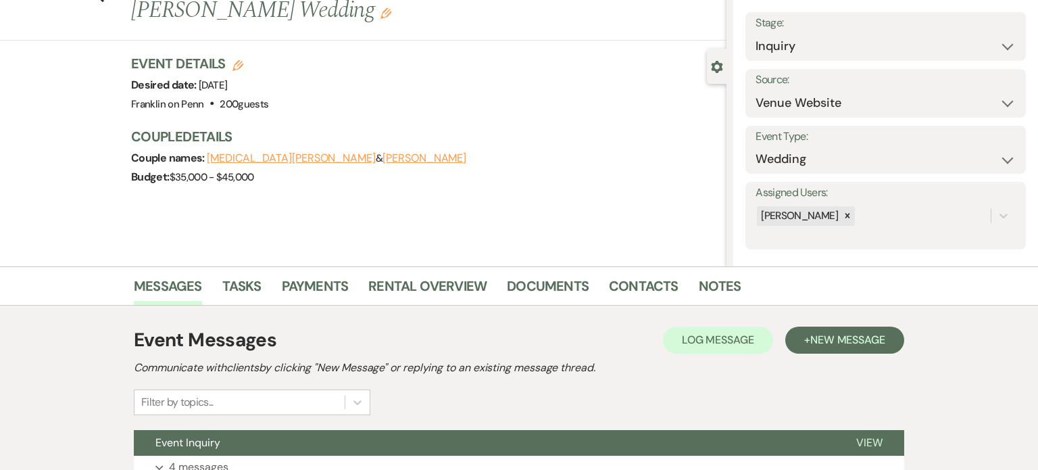
scroll to position [188, 0]
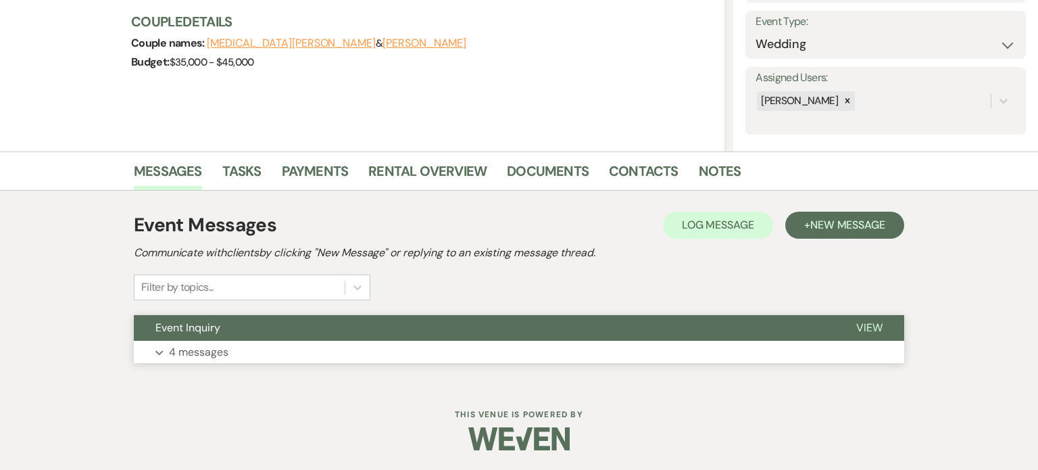
click at [356, 350] on button "Expand 4 messages" at bounding box center [519, 352] width 770 height 23
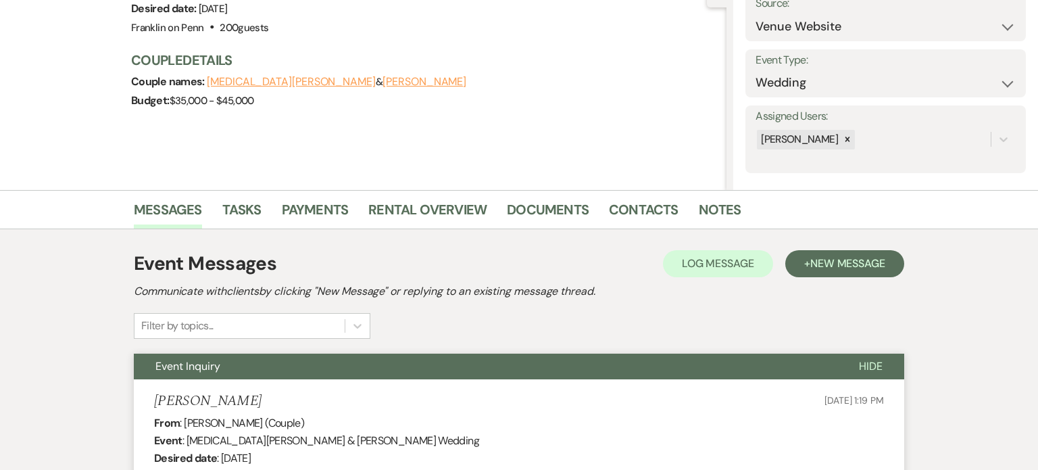
scroll to position [0, 0]
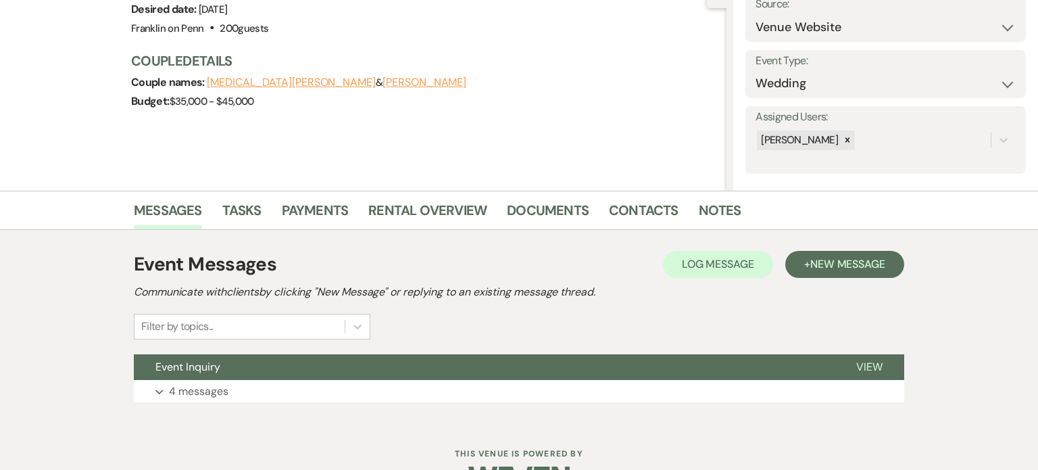
scroll to position [188, 0]
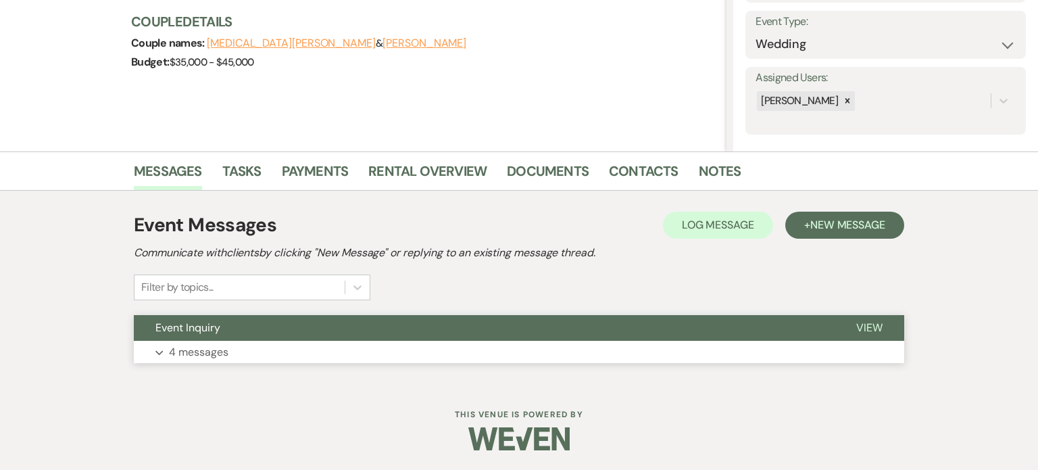
click at [391, 316] on button "Event Inquiry" at bounding box center [484, 328] width 701 height 26
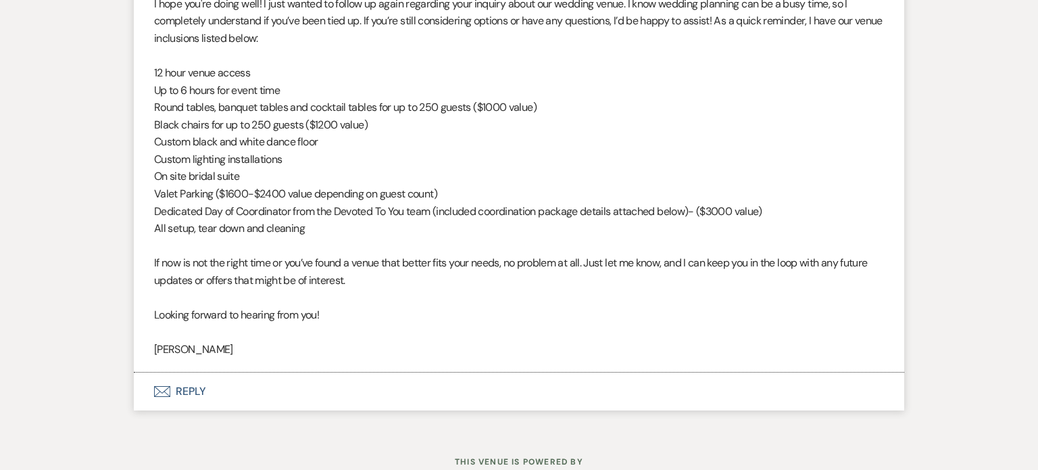
scroll to position [2430, 0]
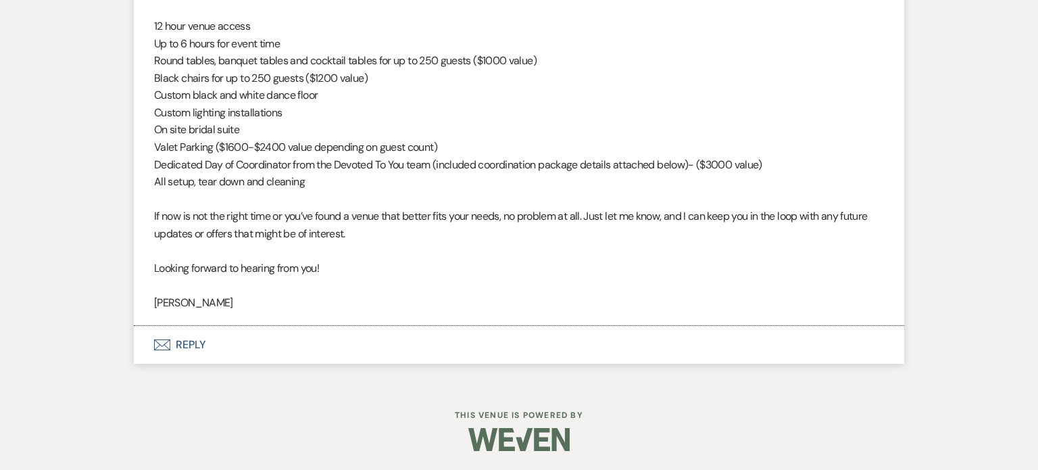
click at [185, 351] on button "Envelope Reply" at bounding box center [519, 345] width 770 height 38
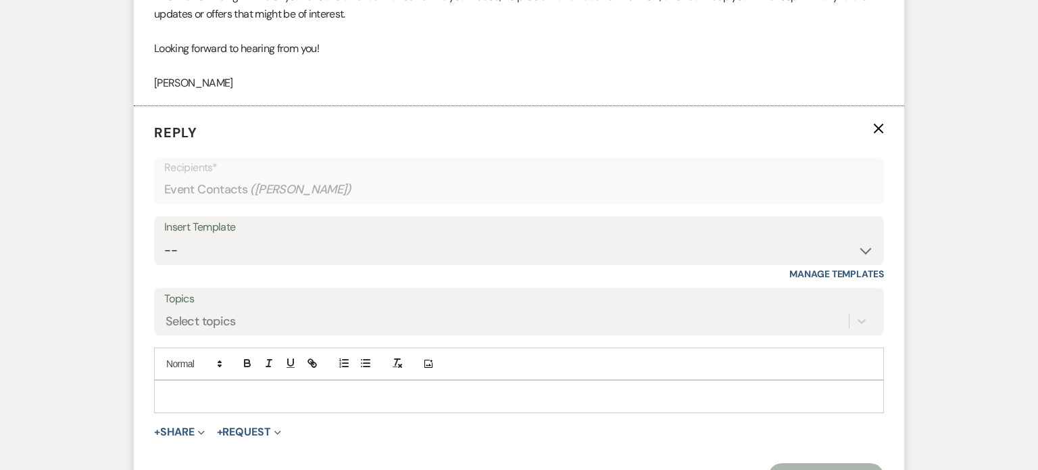
scroll to position [2660, 0]
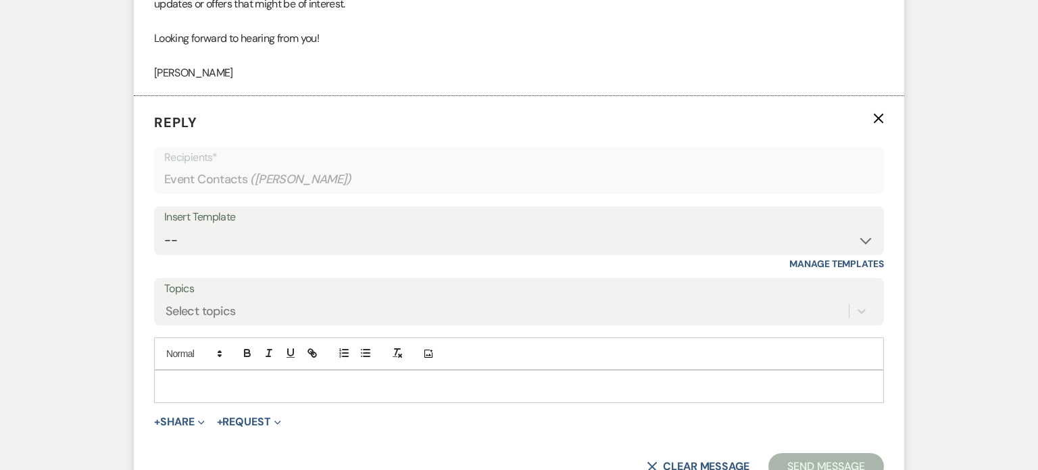
click at [343, 219] on div "Insert Template" at bounding box center [518, 217] width 709 height 20
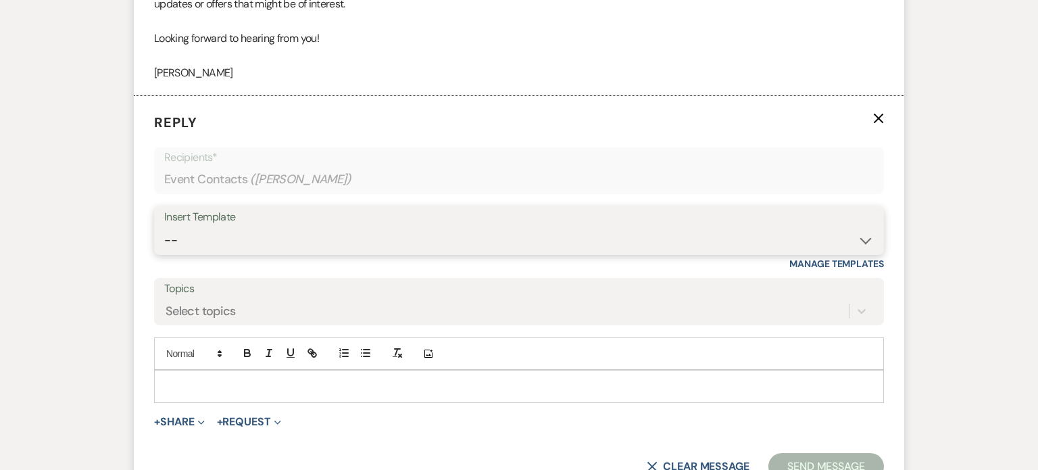
click at [868, 239] on select "-- Weven Planning Portal Introduction (Booked Events) Initial Inquiry Response …" at bounding box center [518, 240] width 709 height 26
select select "4480"
click at [164, 227] on select "-- Weven Planning Portal Introduction (Booked Events) Initial Inquiry Response …" at bounding box center [518, 240] width 709 height 26
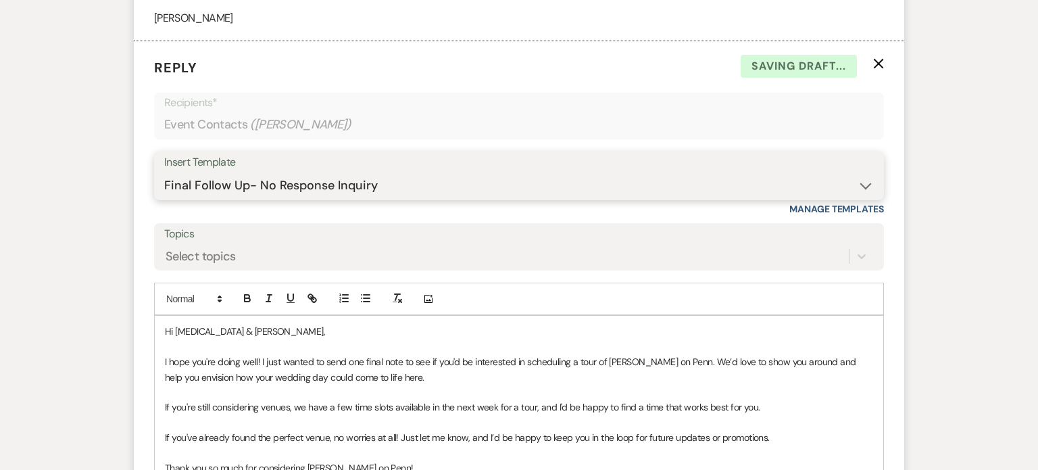
scroll to position [2886, 0]
